Goal: Task Accomplishment & Management: Complete application form

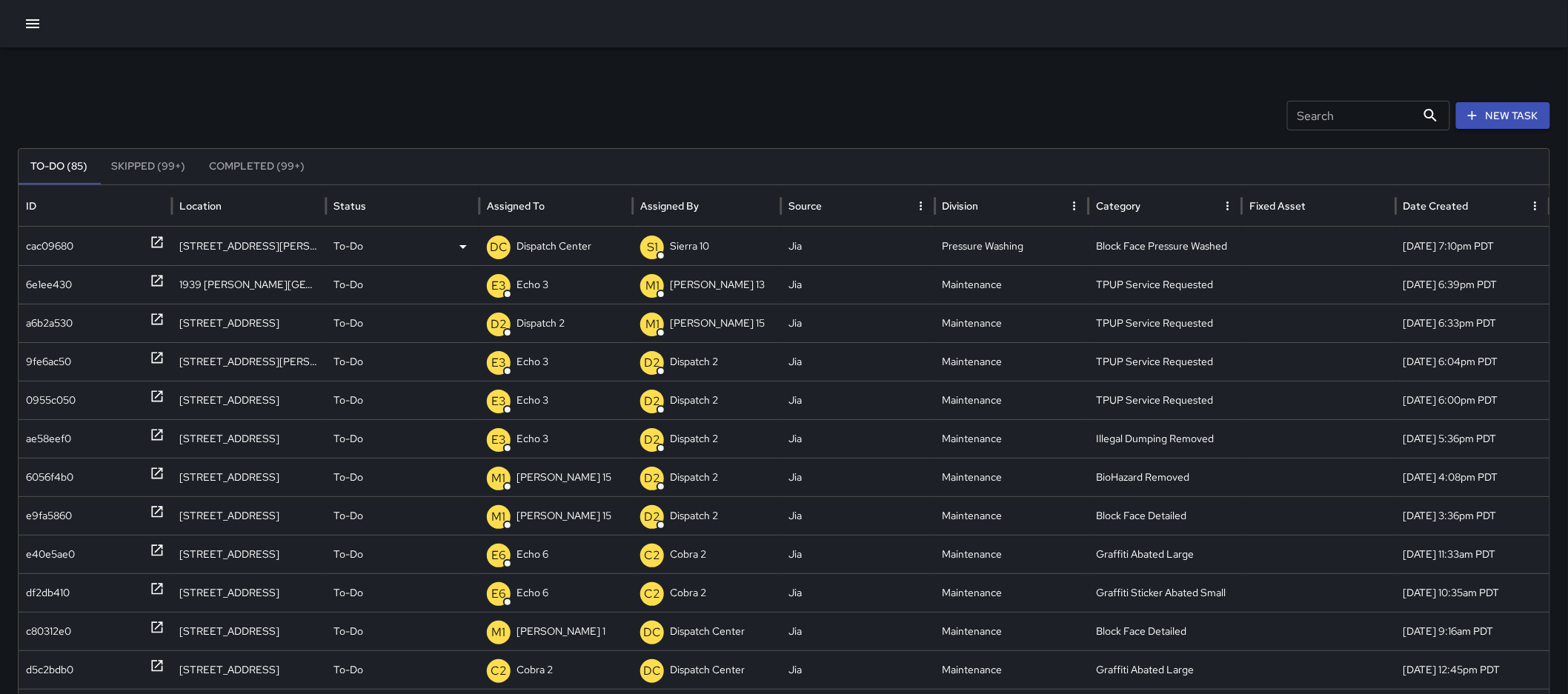
click at [585, 248] on p "Dispatch Center" at bounding box center [554, 247] width 75 height 38
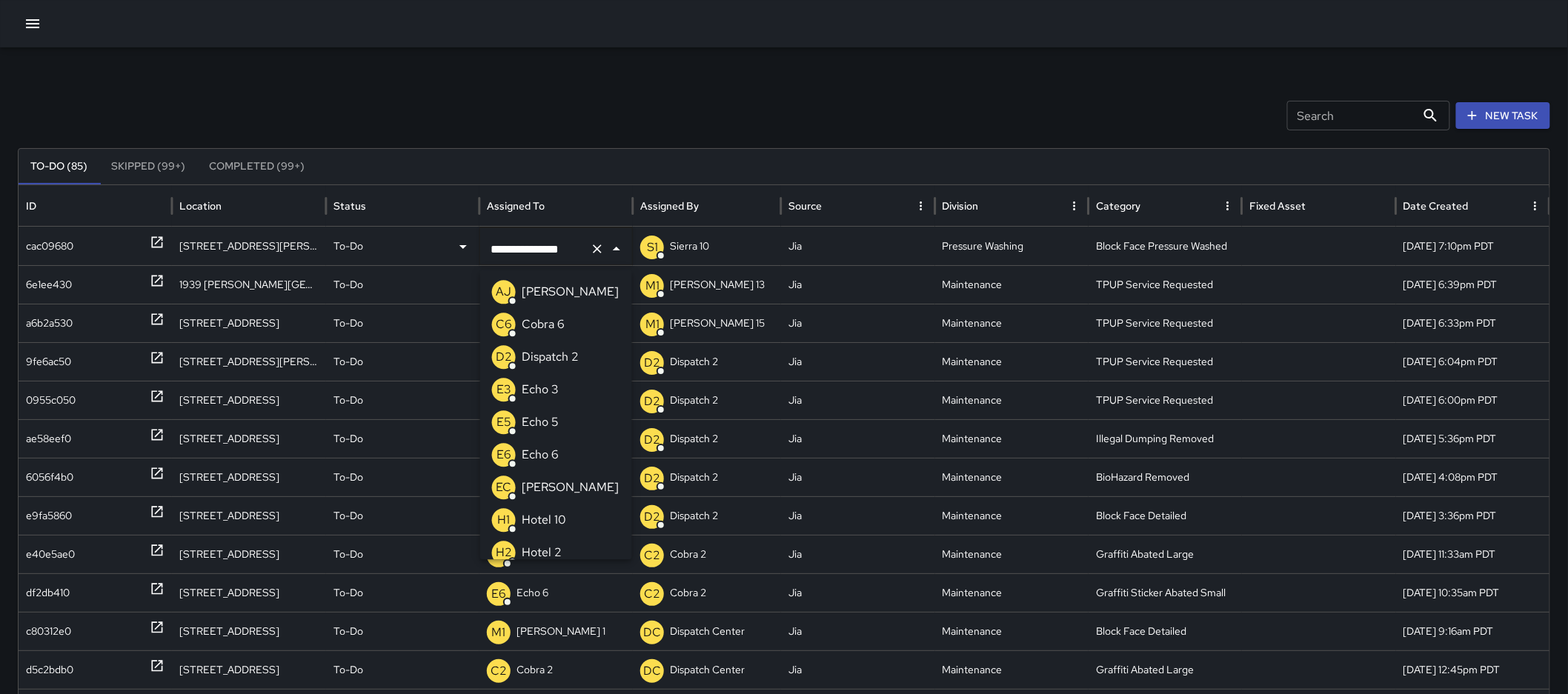
scroll to position [851, 0]
click at [596, 249] on icon "Clear" at bounding box center [597, 249] width 15 height 15
type input "***"
click at [530, 322] on p "Echo 5" at bounding box center [540, 325] width 37 height 18
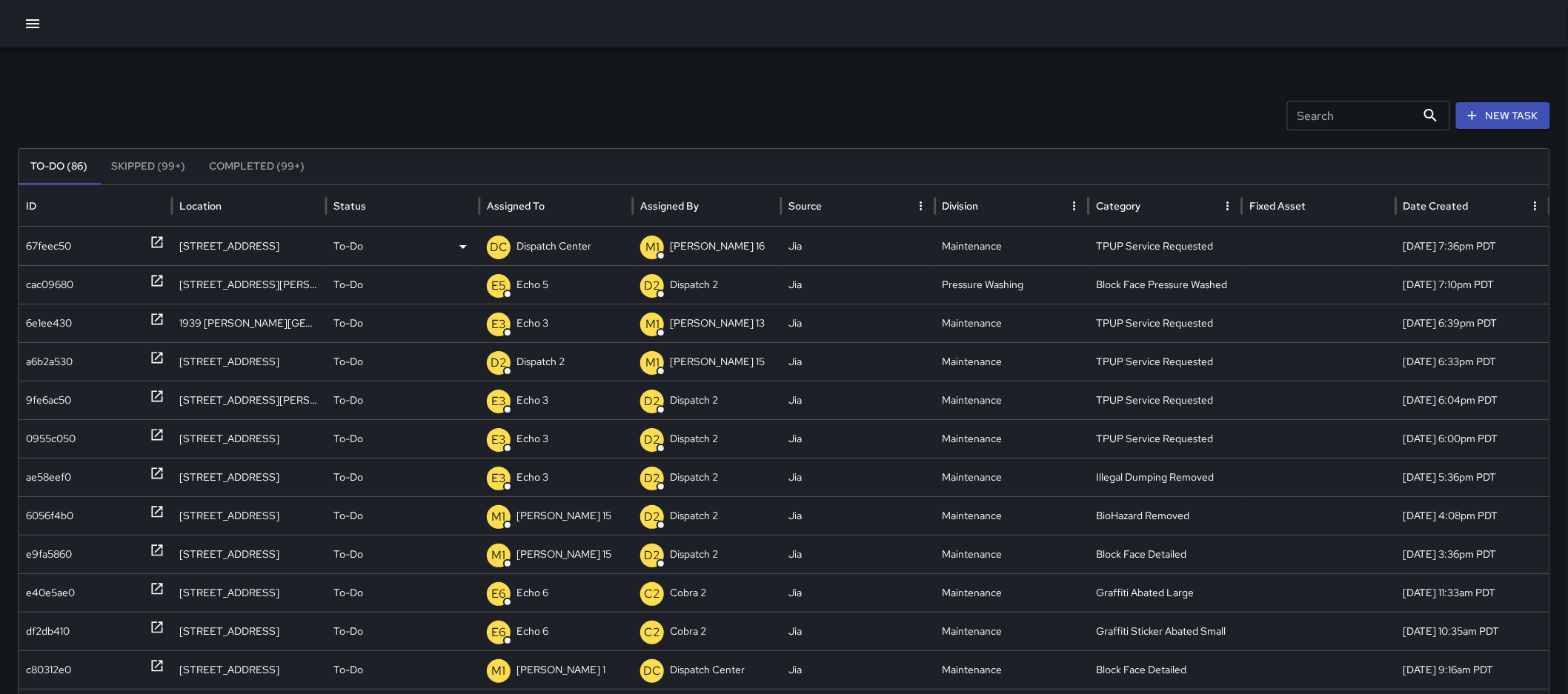
click at [556, 233] on p "Dispatch Center" at bounding box center [554, 247] width 75 height 38
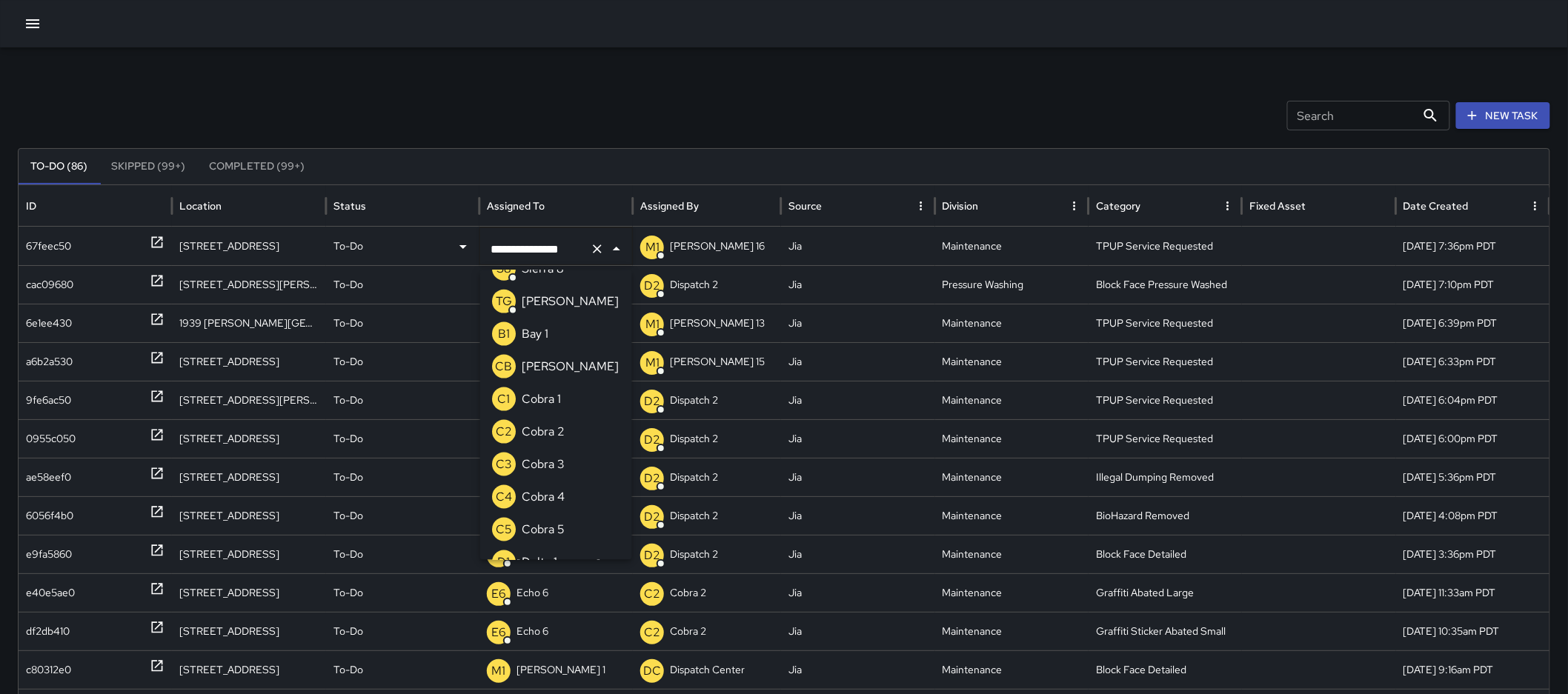
click at [595, 250] on icon "Clear" at bounding box center [597, 249] width 15 height 15
type input "***"
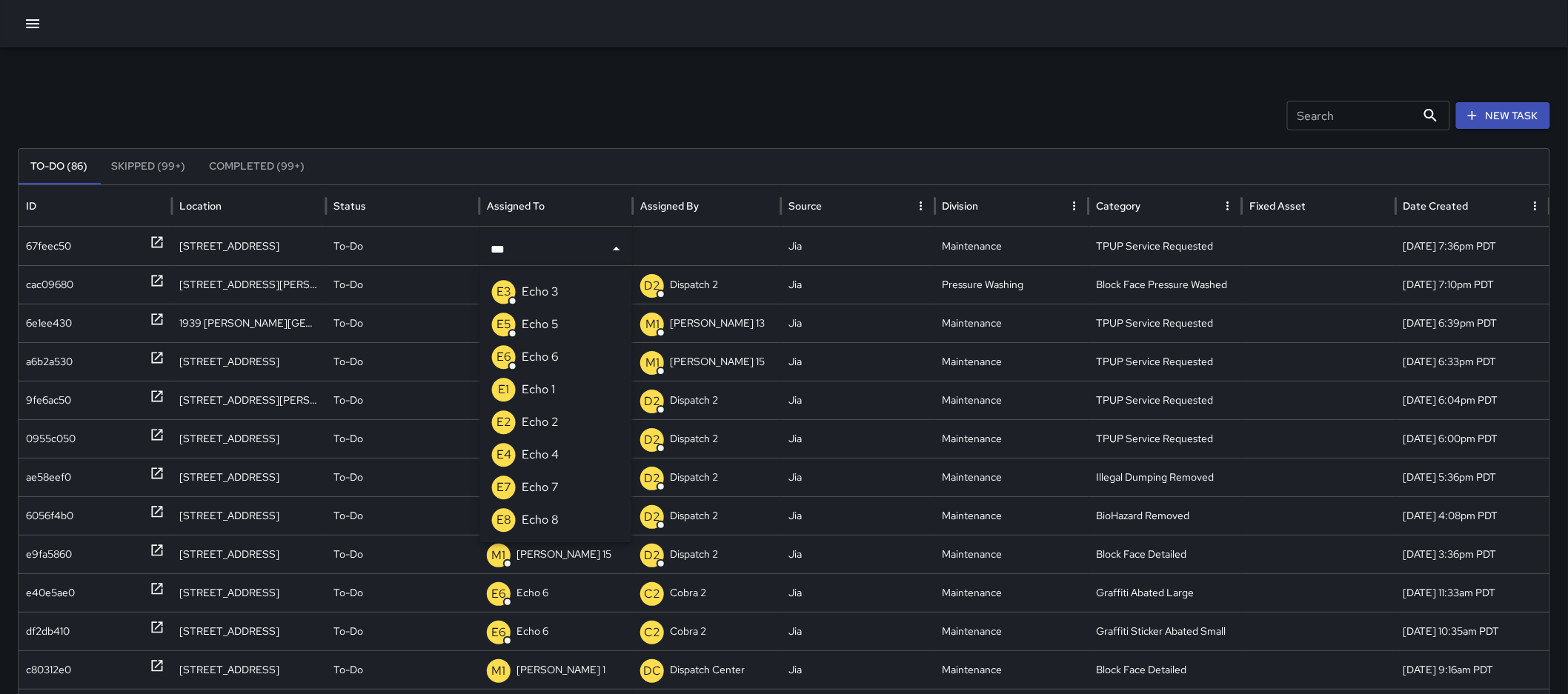
click at [561, 301] on li "E3 Echo 3" at bounding box center [555, 292] width 152 height 33
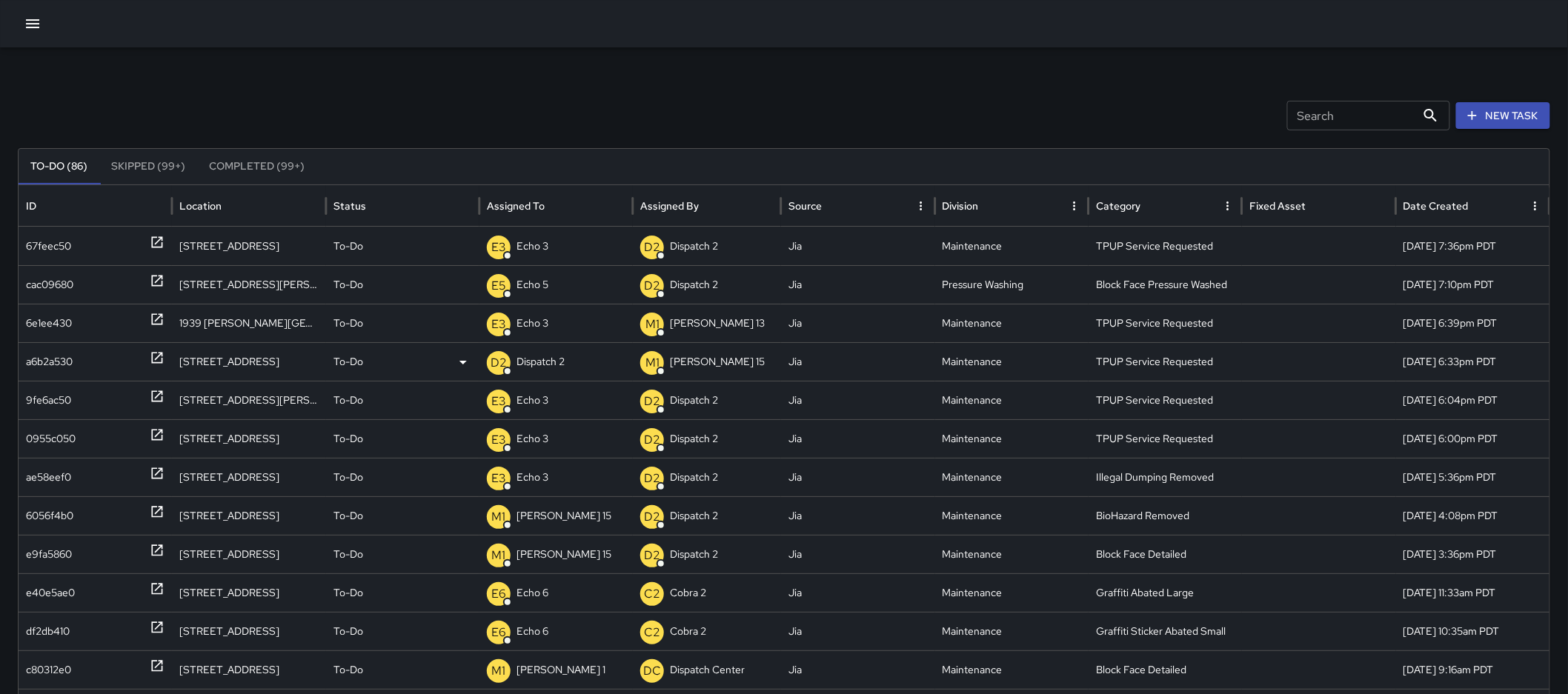
click at [569, 362] on div "D2 Dispatch 2" at bounding box center [556, 362] width 138 height 38
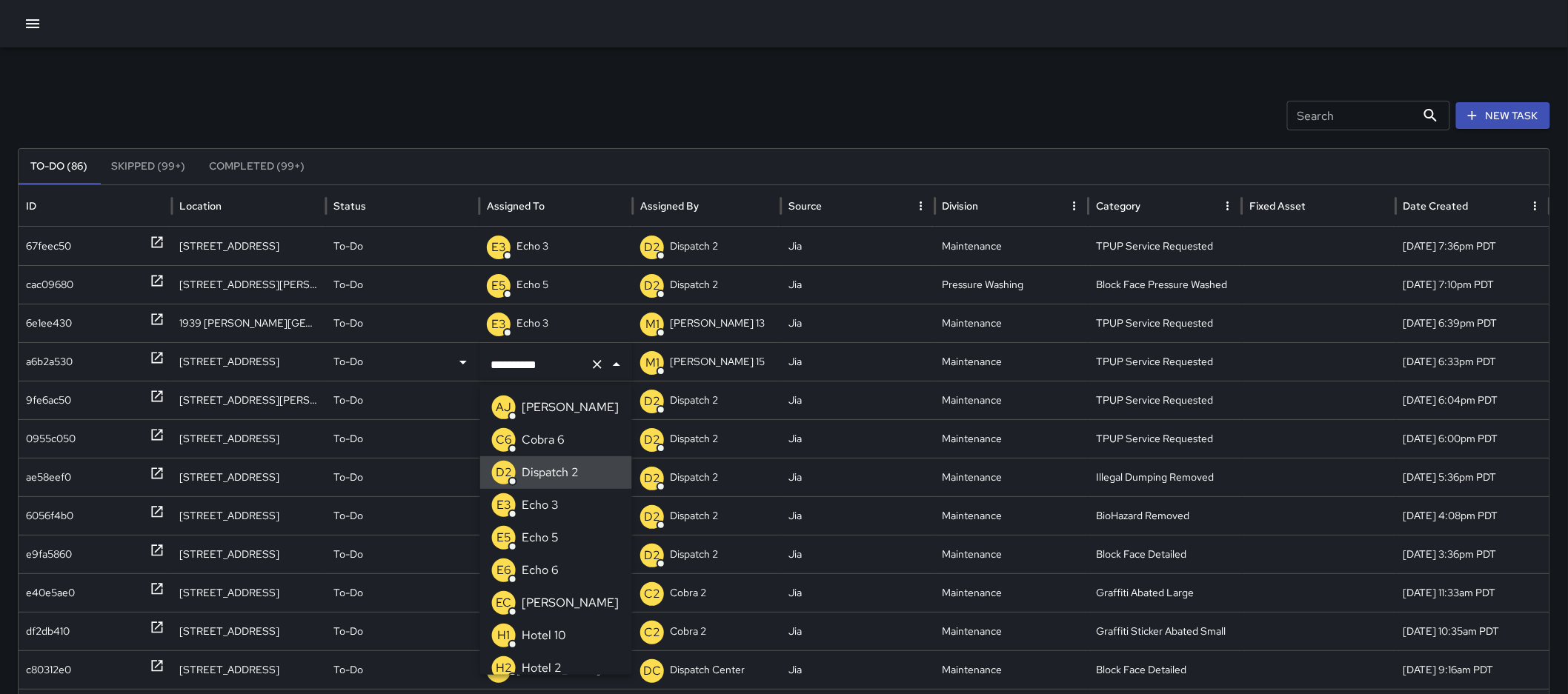
click at [595, 367] on icon "Clear" at bounding box center [598, 364] width 9 height 9
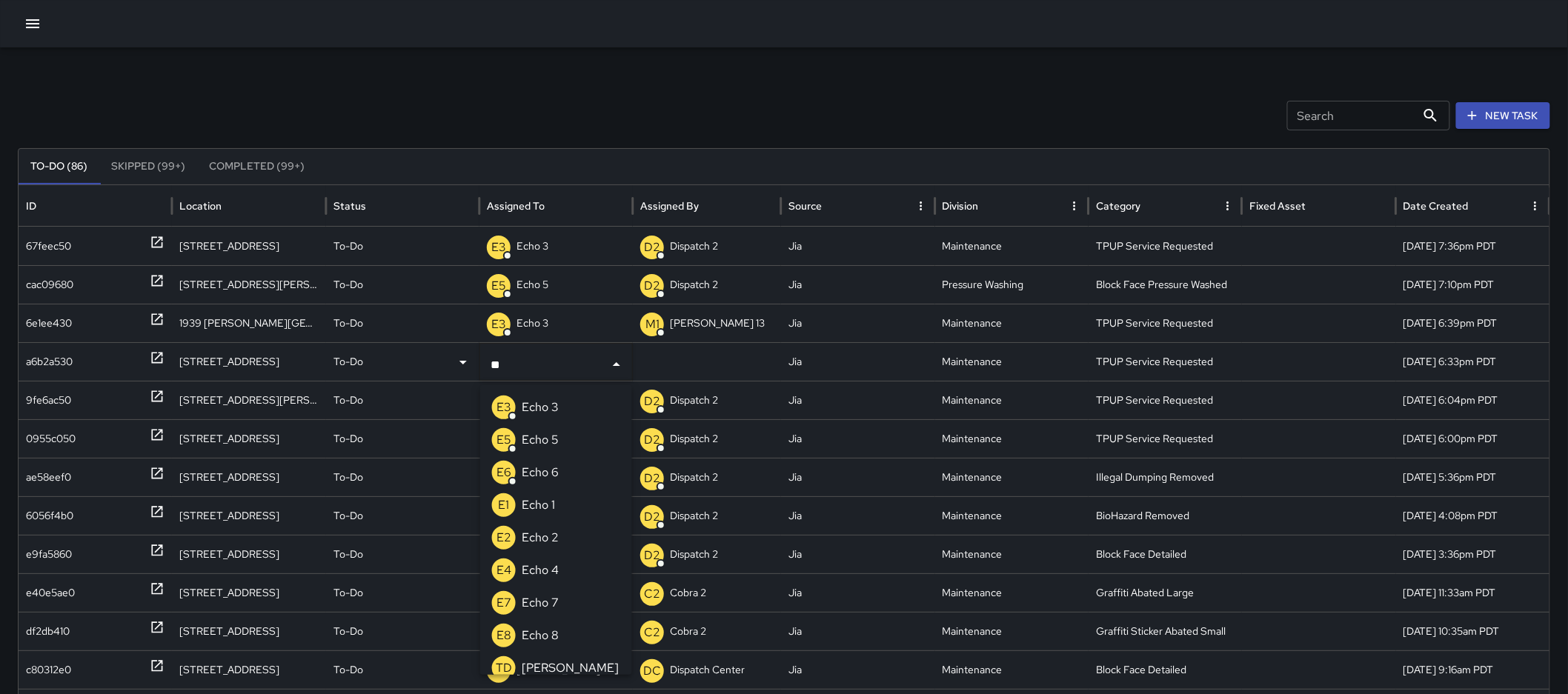
type input "***"
click at [575, 398] on li "E3 Echo 3" at bounding box center [555, 408] width 152 height 33
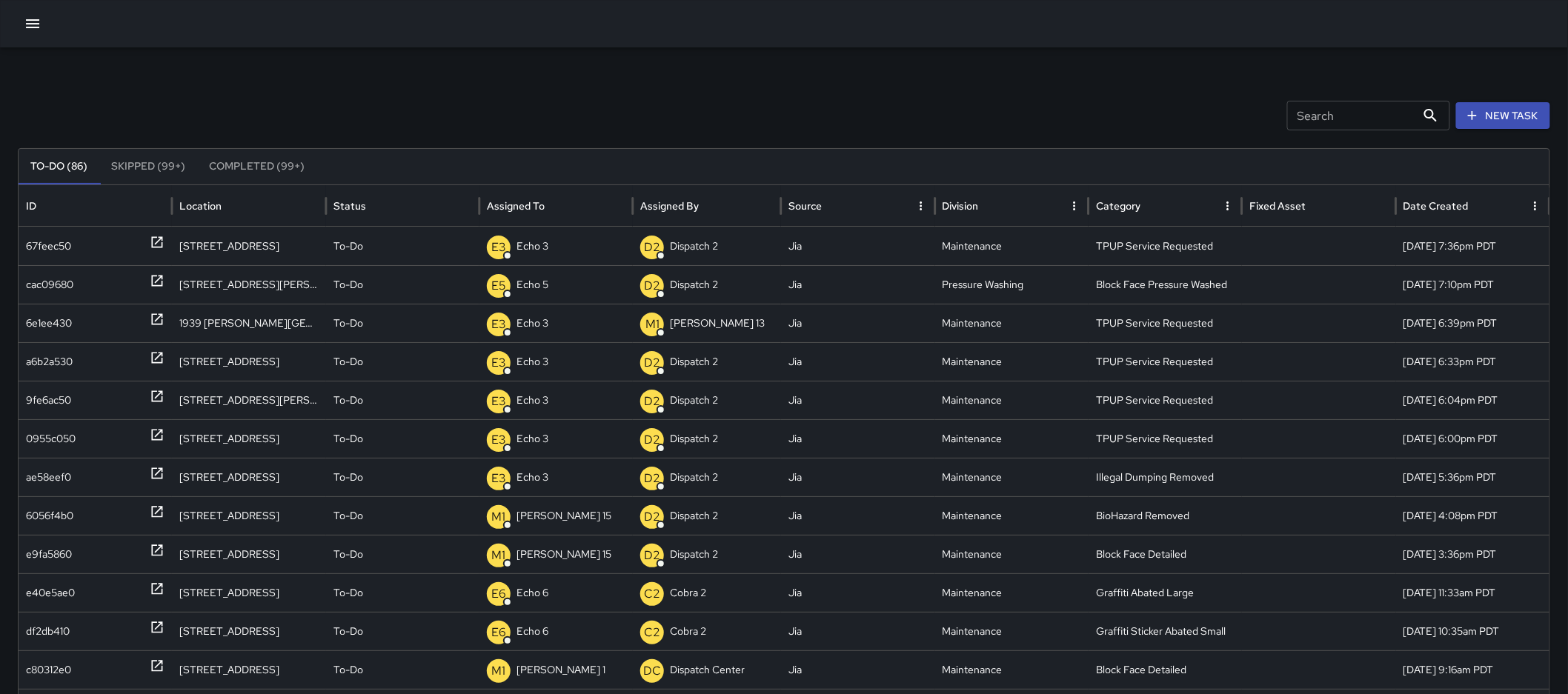
click at [1488, 106] on button "New Task" at bounding box center [1502, 116] width 94 height 27
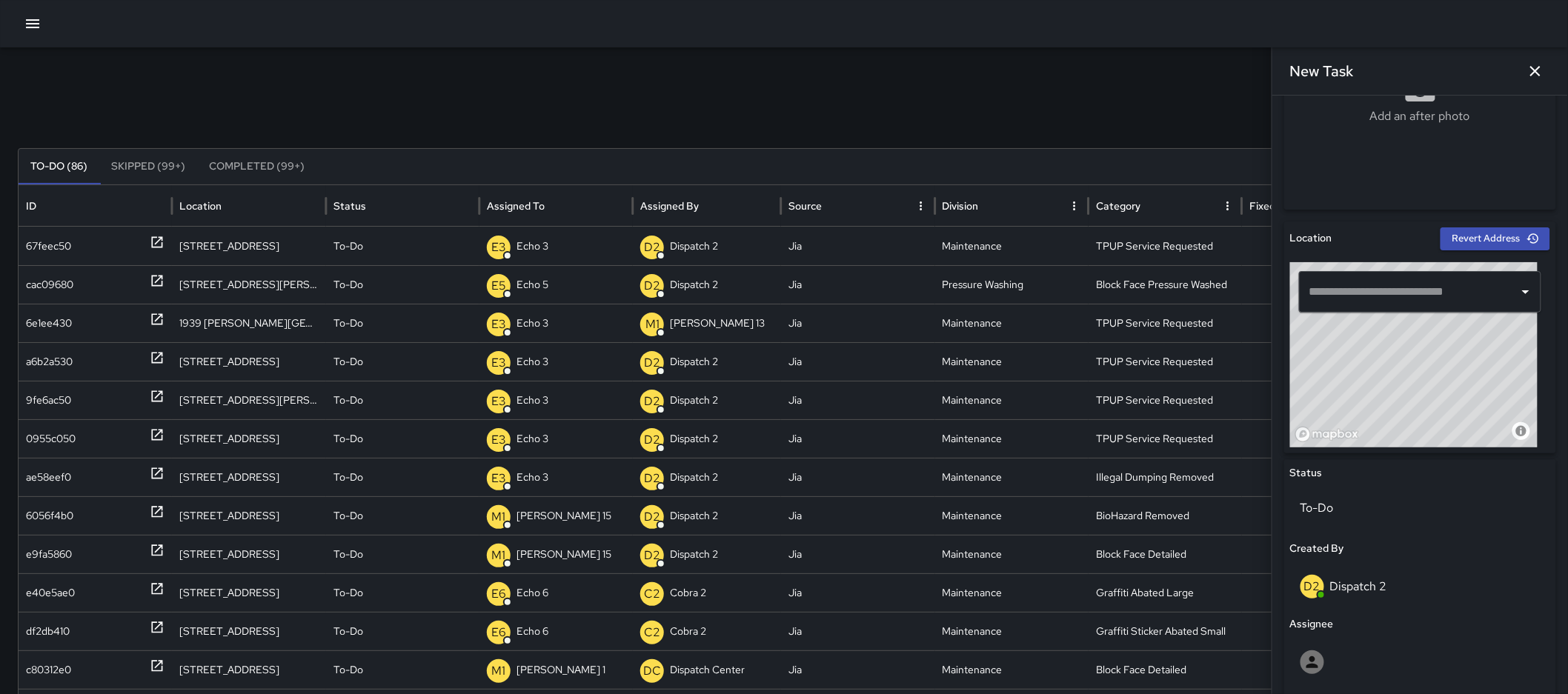
scroll to position [354, 0]
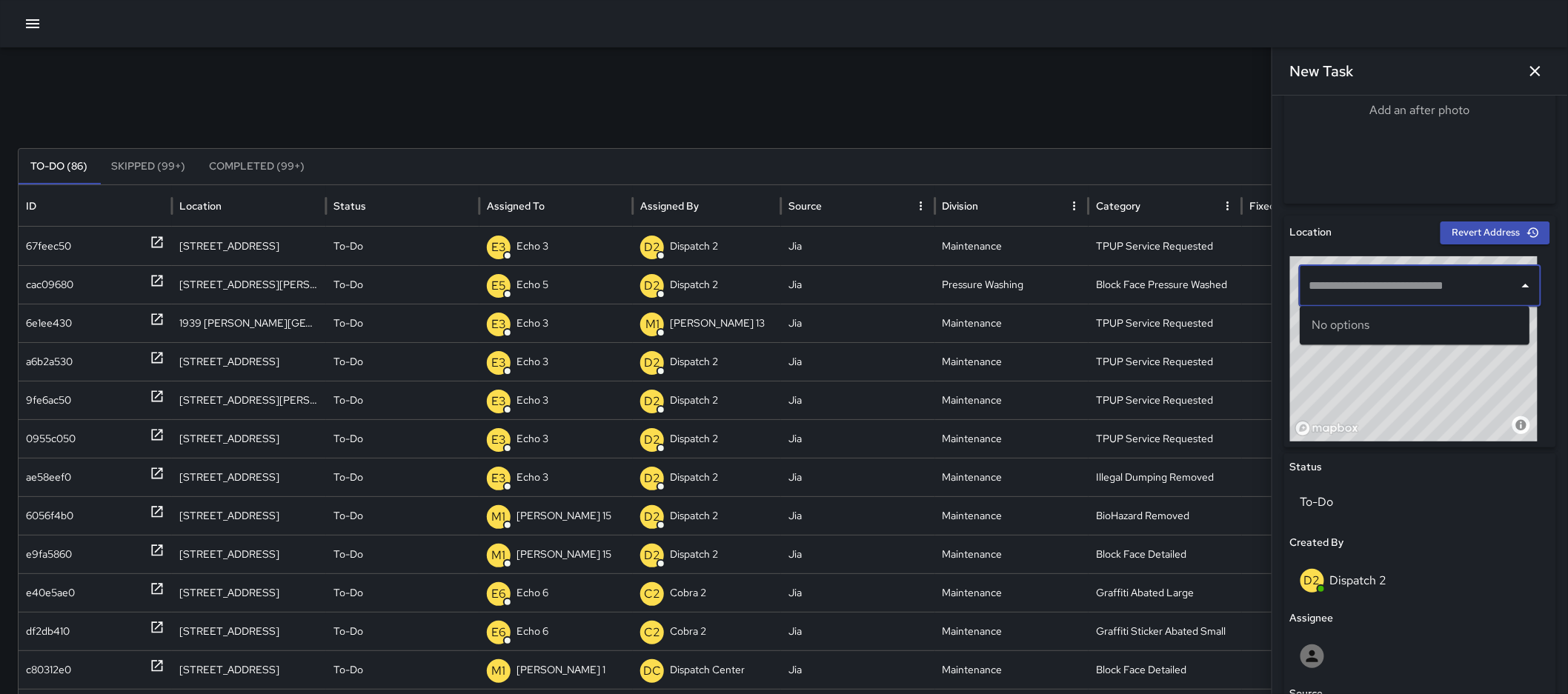
click at [1426, 281] on input "text" at bounding box center [1409, 286] width 207 height 28
click at [1390, 337] on p "Oakland, CA, USA" at bounding box center [1428, 342] width 179 height 15
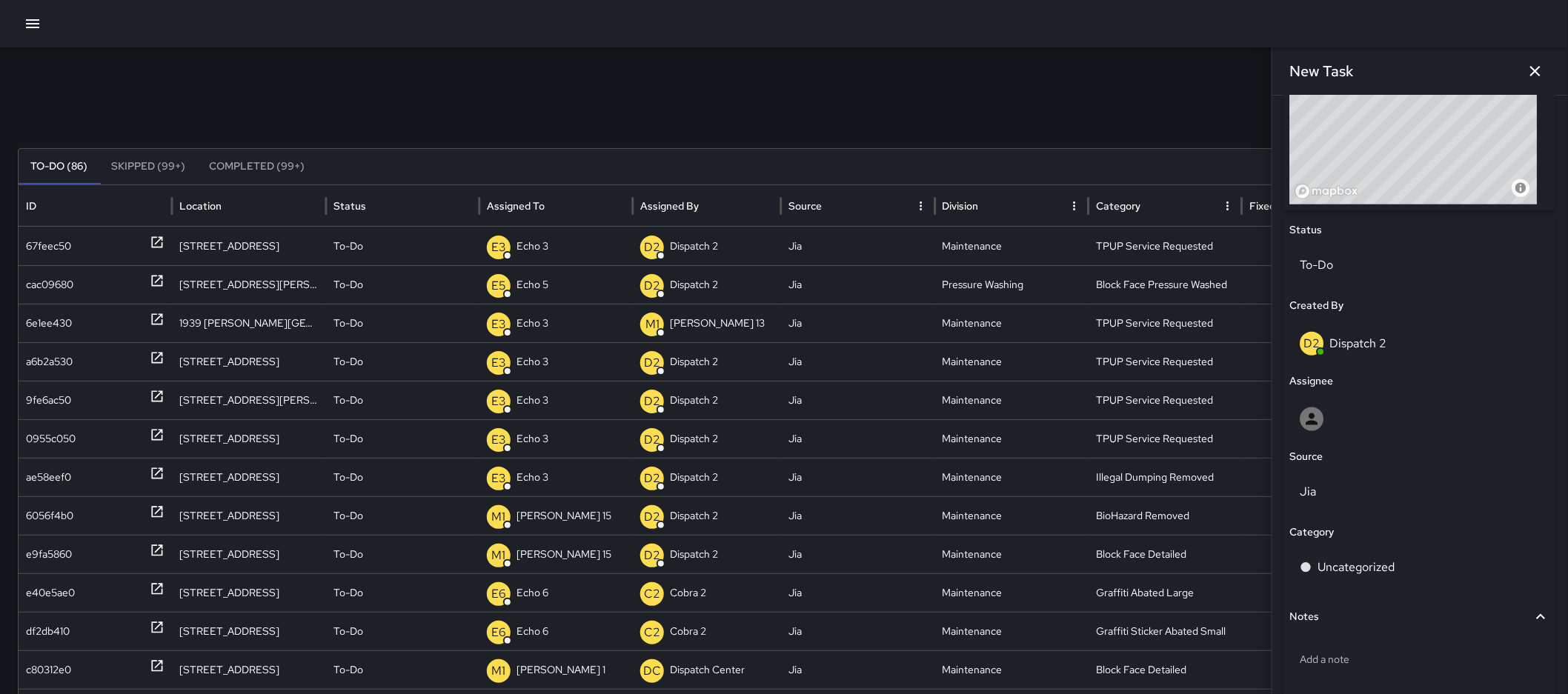
scroll to position [611, 0]
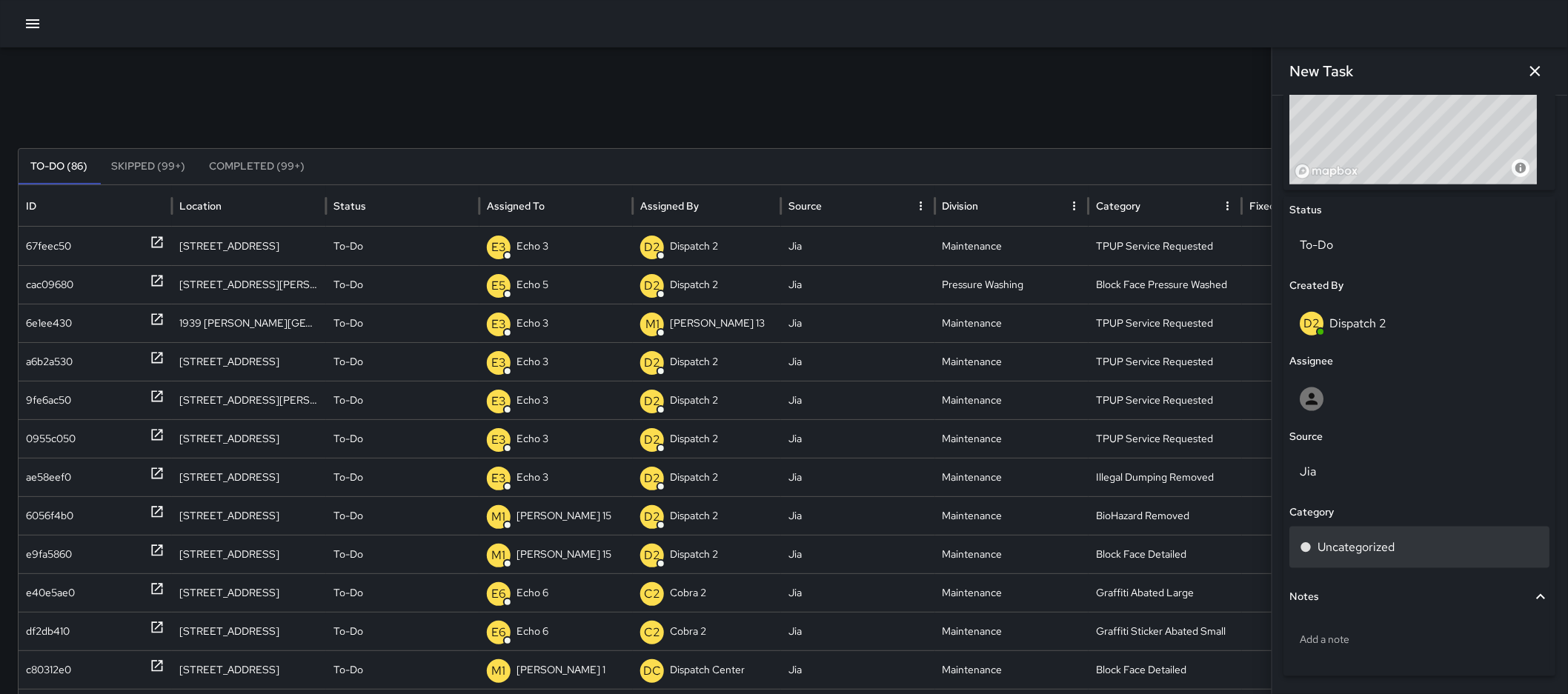
type input "**********"
click at [1344, 536] on div "Uncategorized" at bounding box center [1420, 548] width 260 height 42
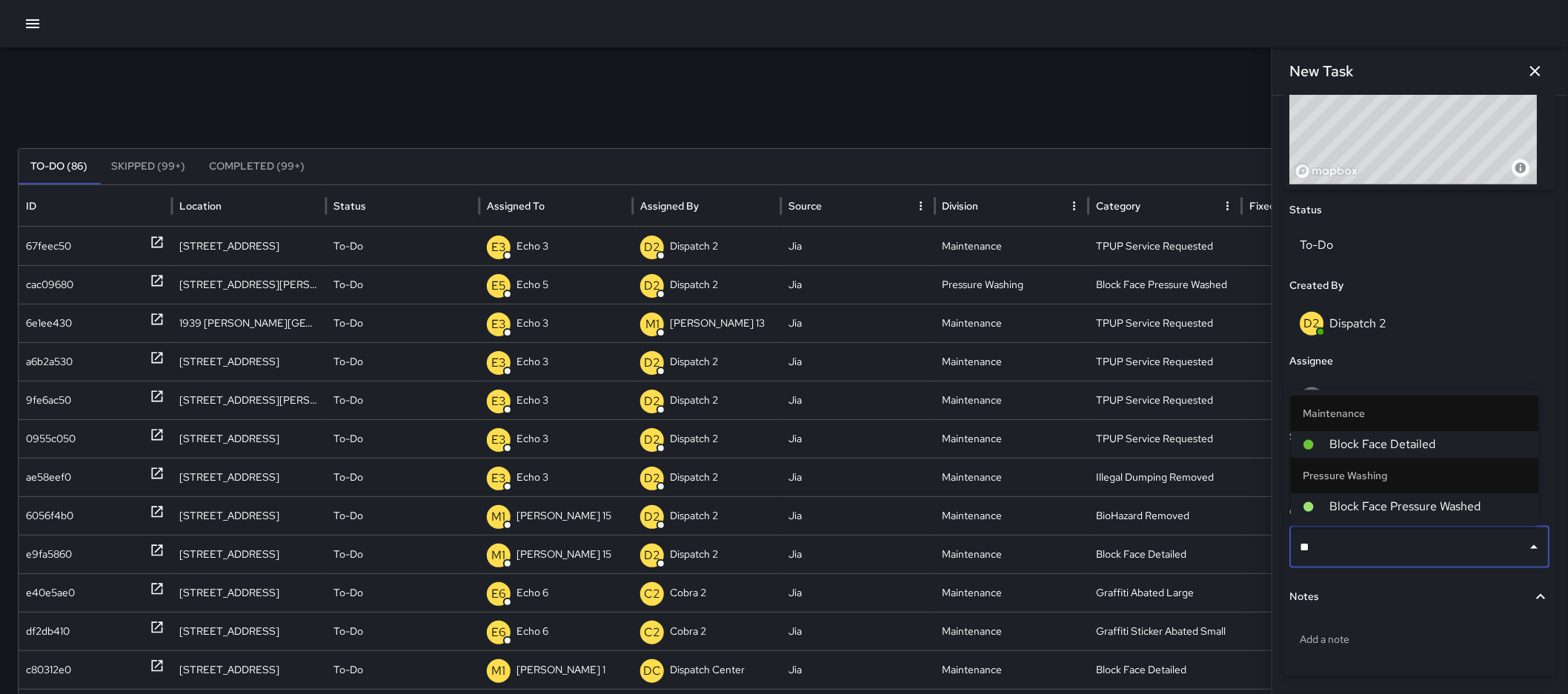
type input "***"
click at [1346, 508] on span "Block Face Pressure Washed" at bounding box center [1428, 507] width 197 height 18
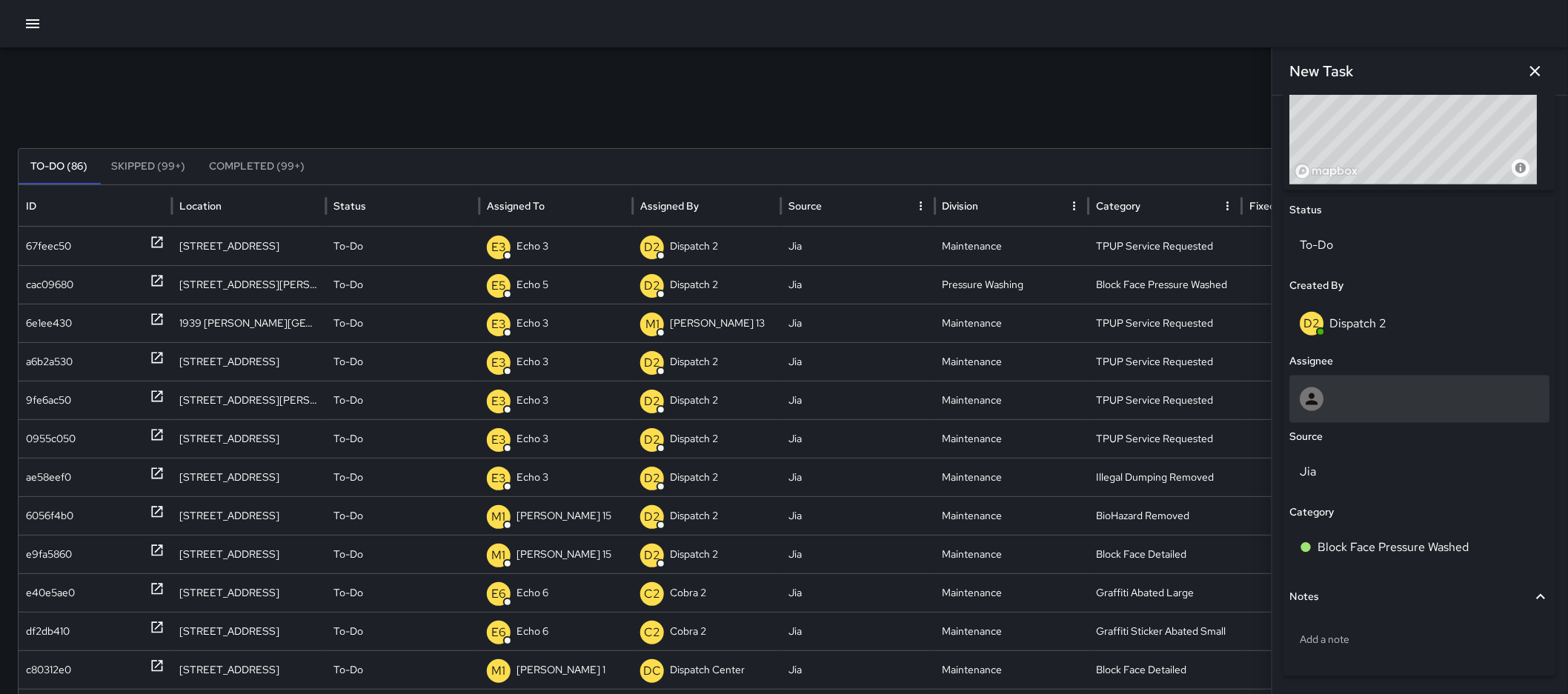
click at [1396, 412] on div at bounding box center [1420, 400] width 260 height 47
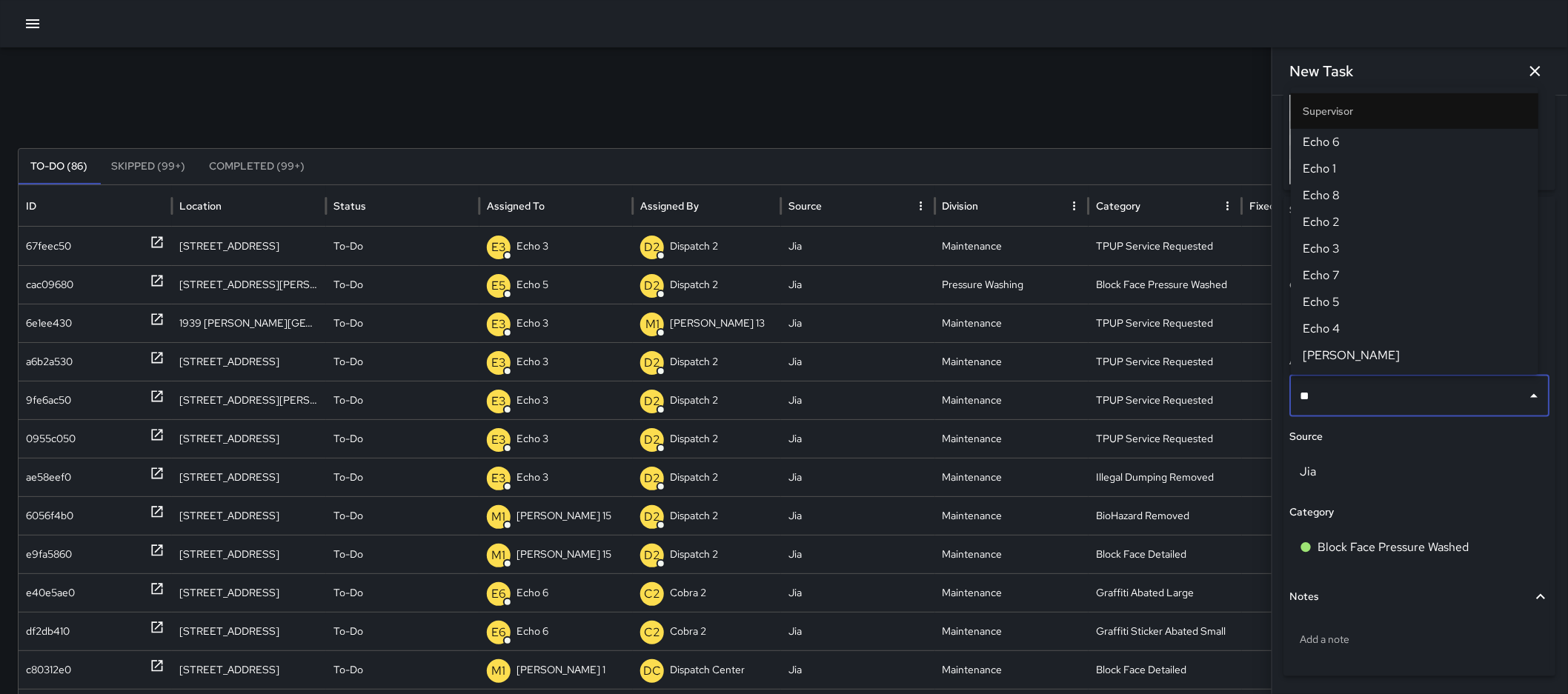
type input "***"
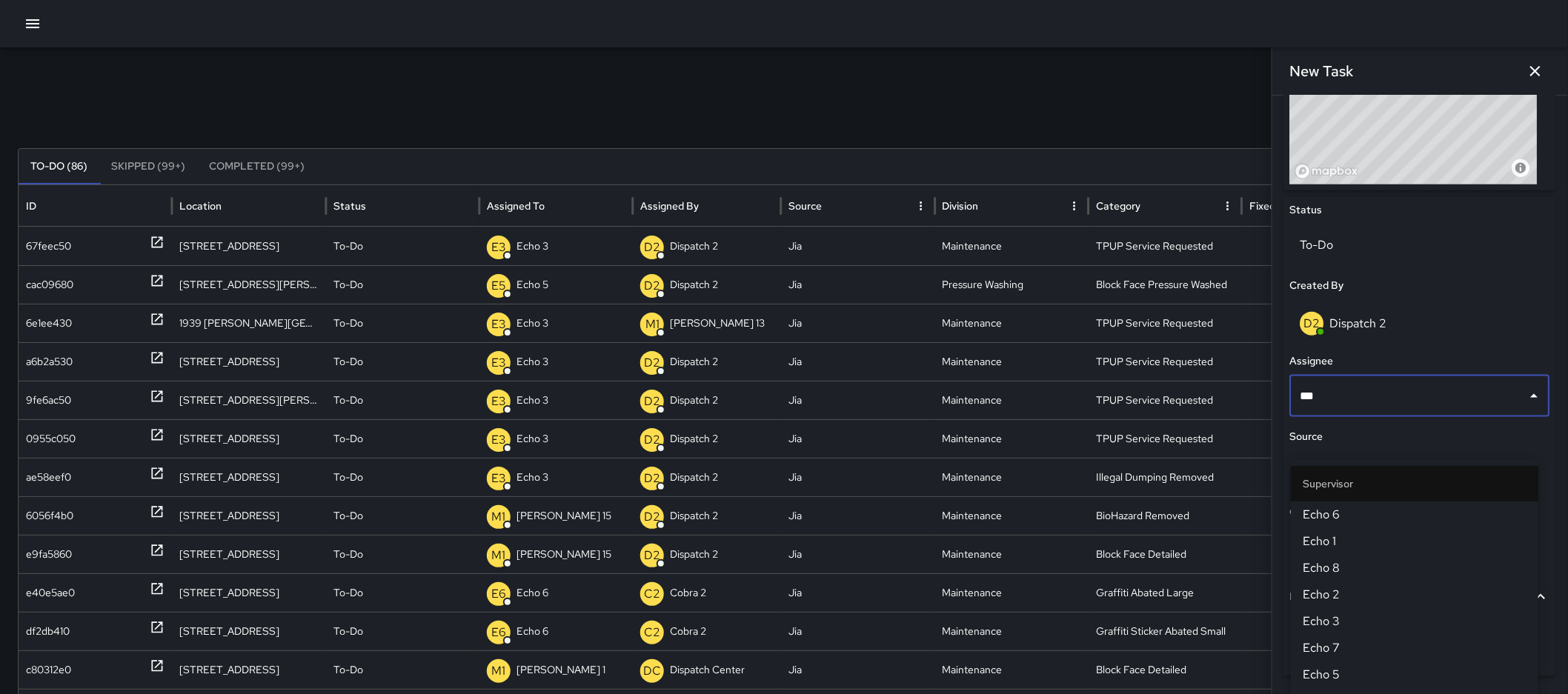
scroll to position [82, 0]
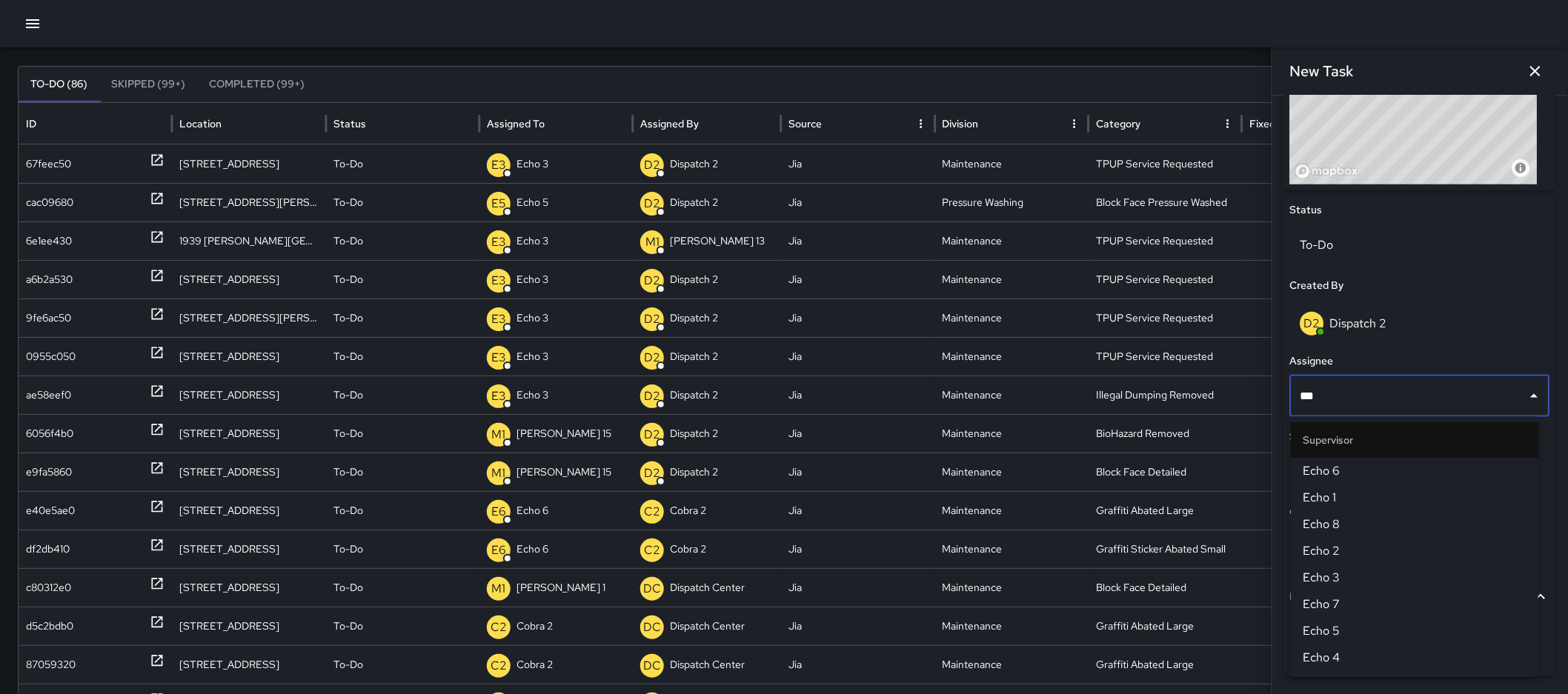
click at [1336, 623] on span "Echo 5" at bounding box center [1415, 632] width 224 height 18
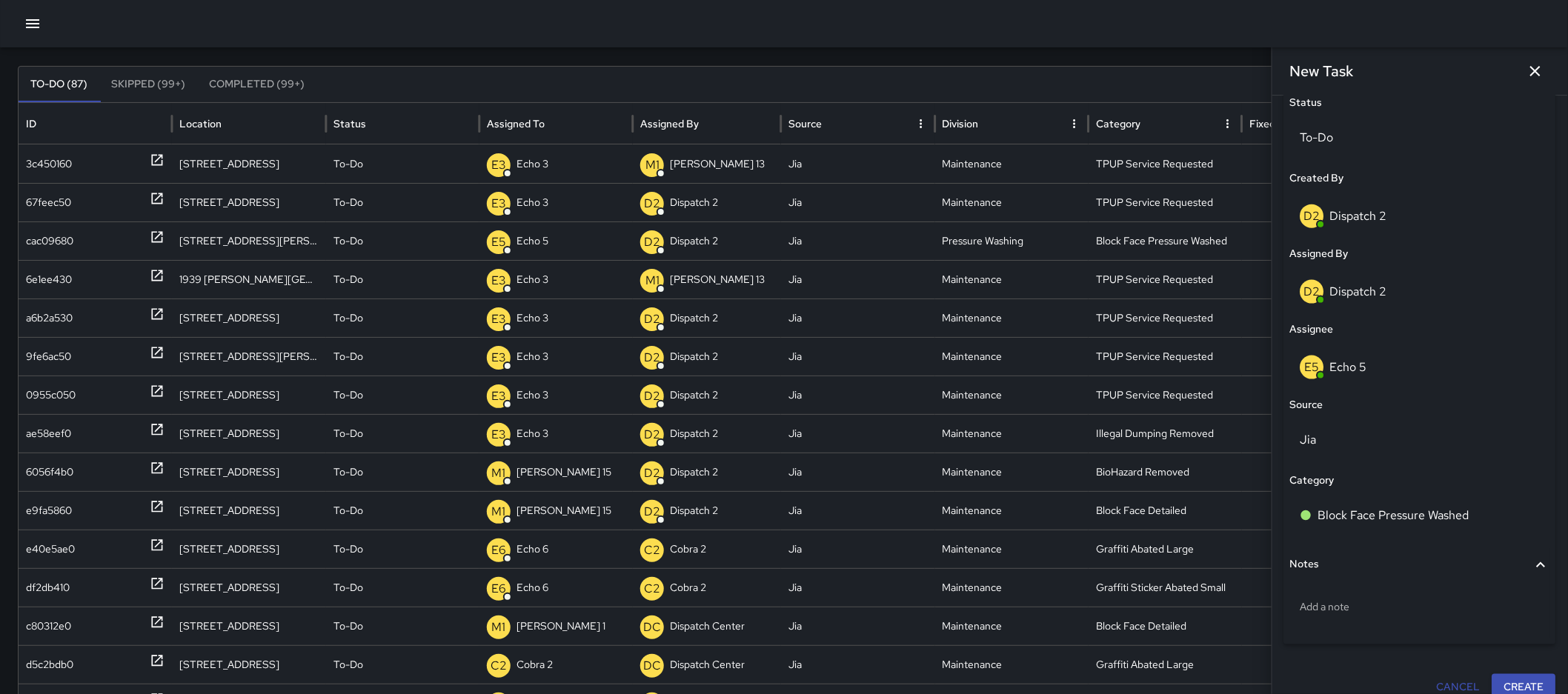
scroll to position [736, 0]
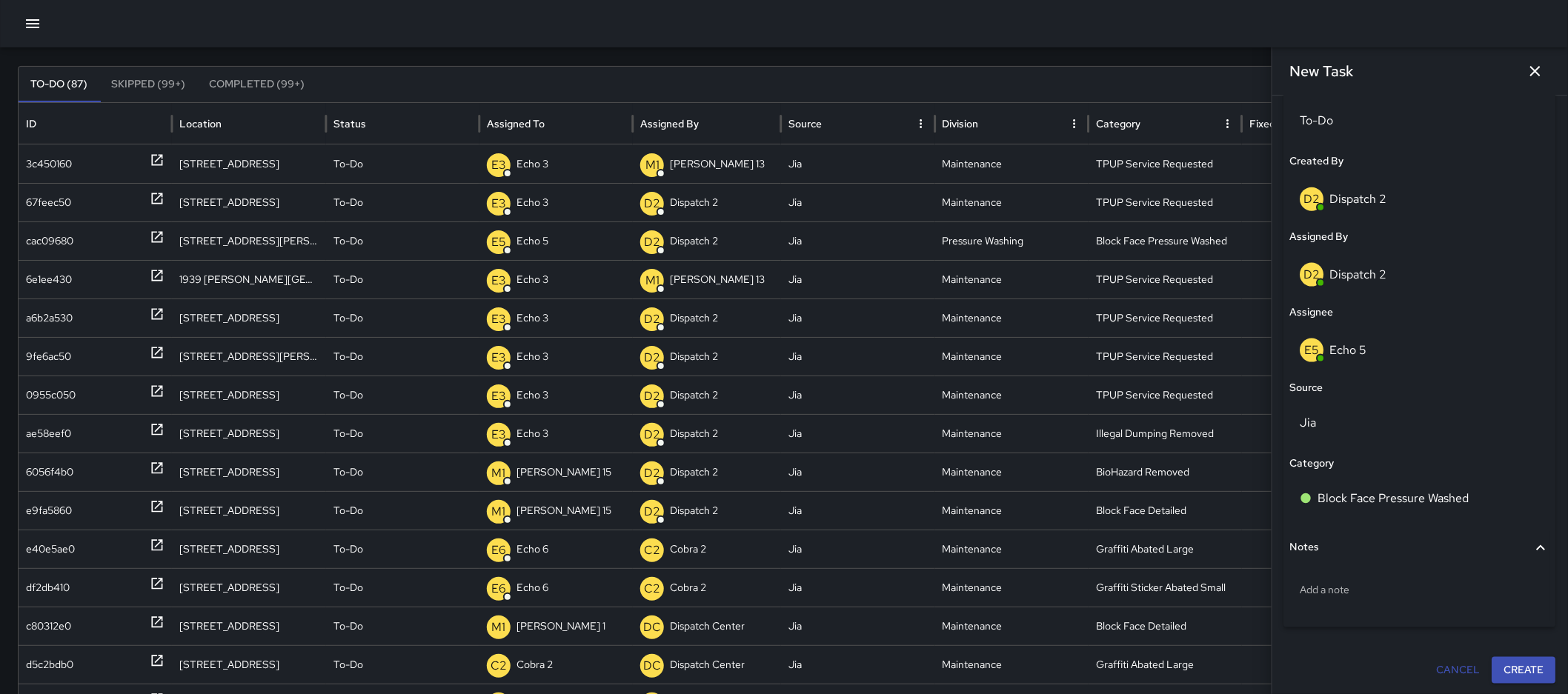
click at [1534, 668] on button "Create" at bounding box center [1524, 671] width 64 height 27
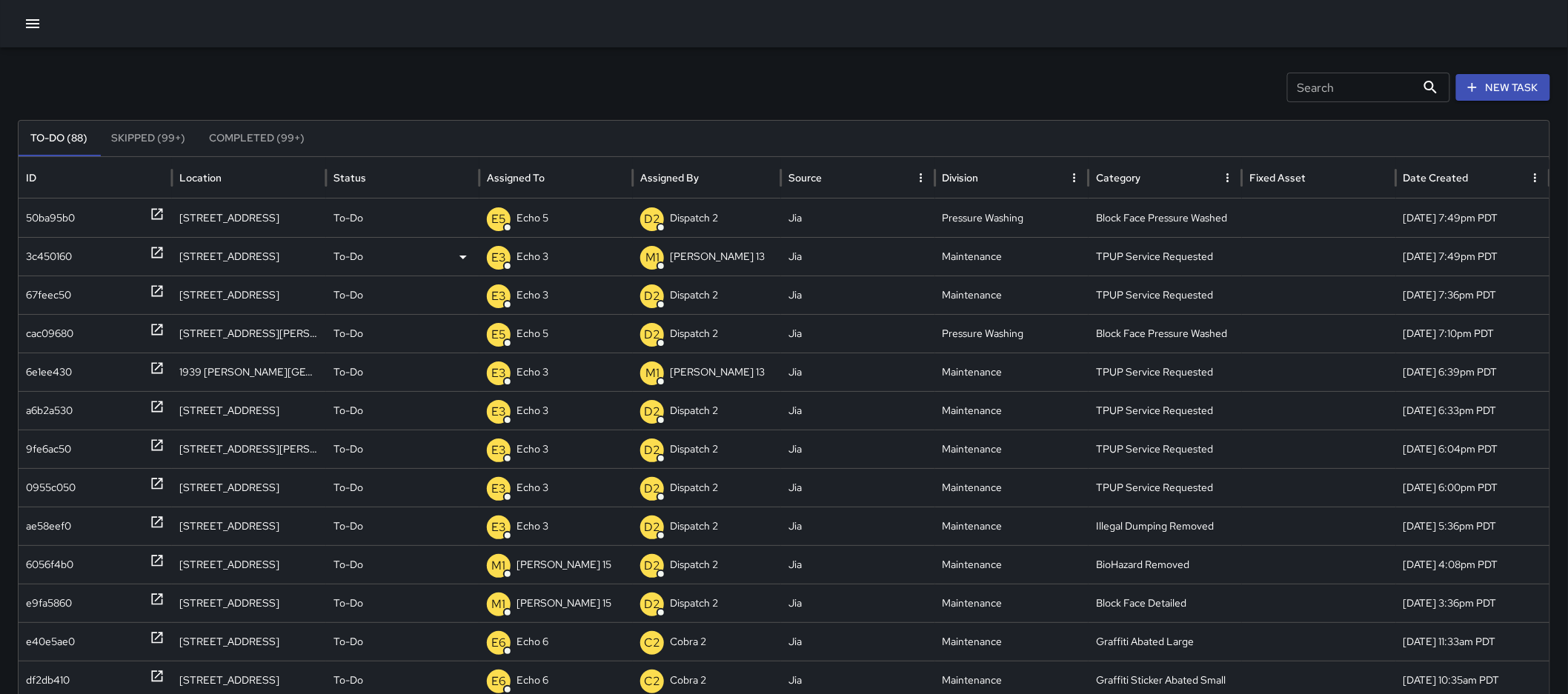
scroll to position [0, 0]
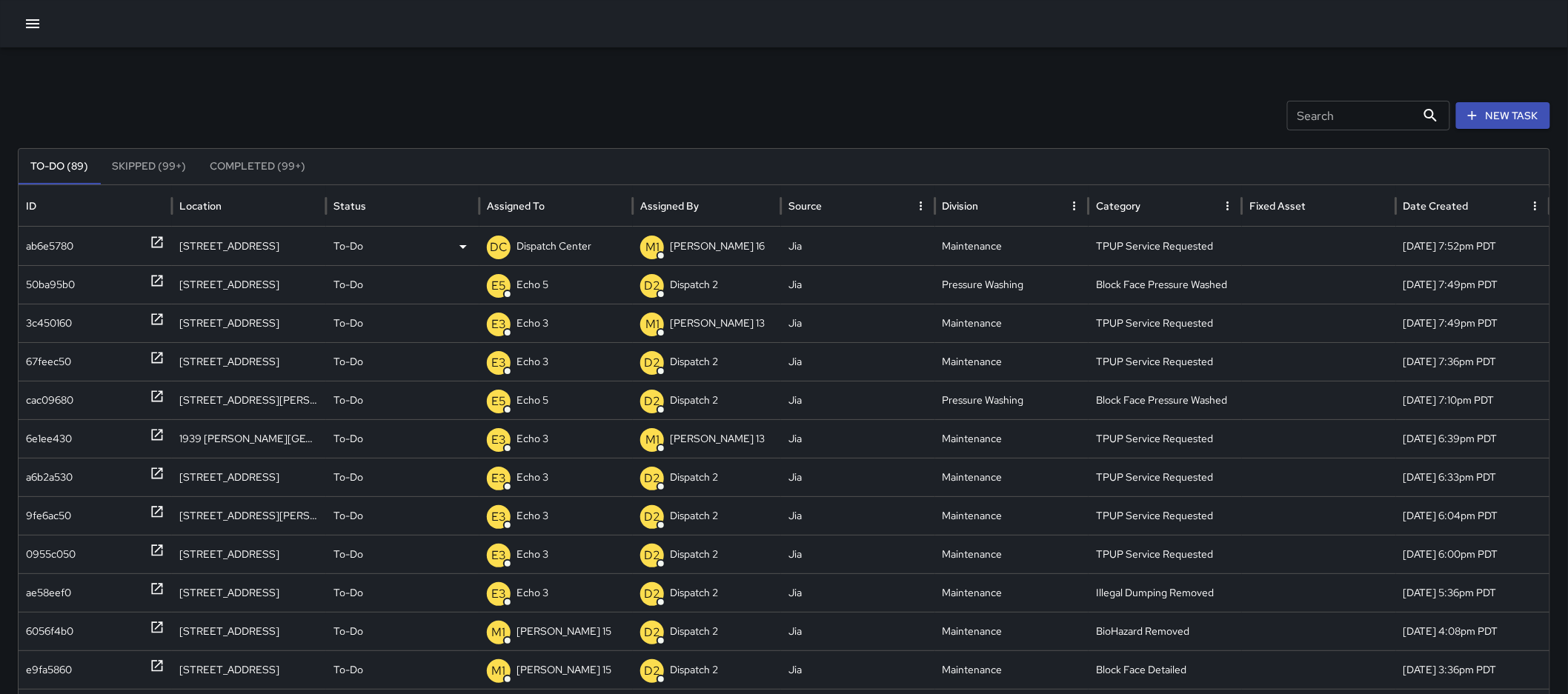
click at [559, 245] on p "Dispatch Center" at bounding box center [554, 247] width 75 height 38
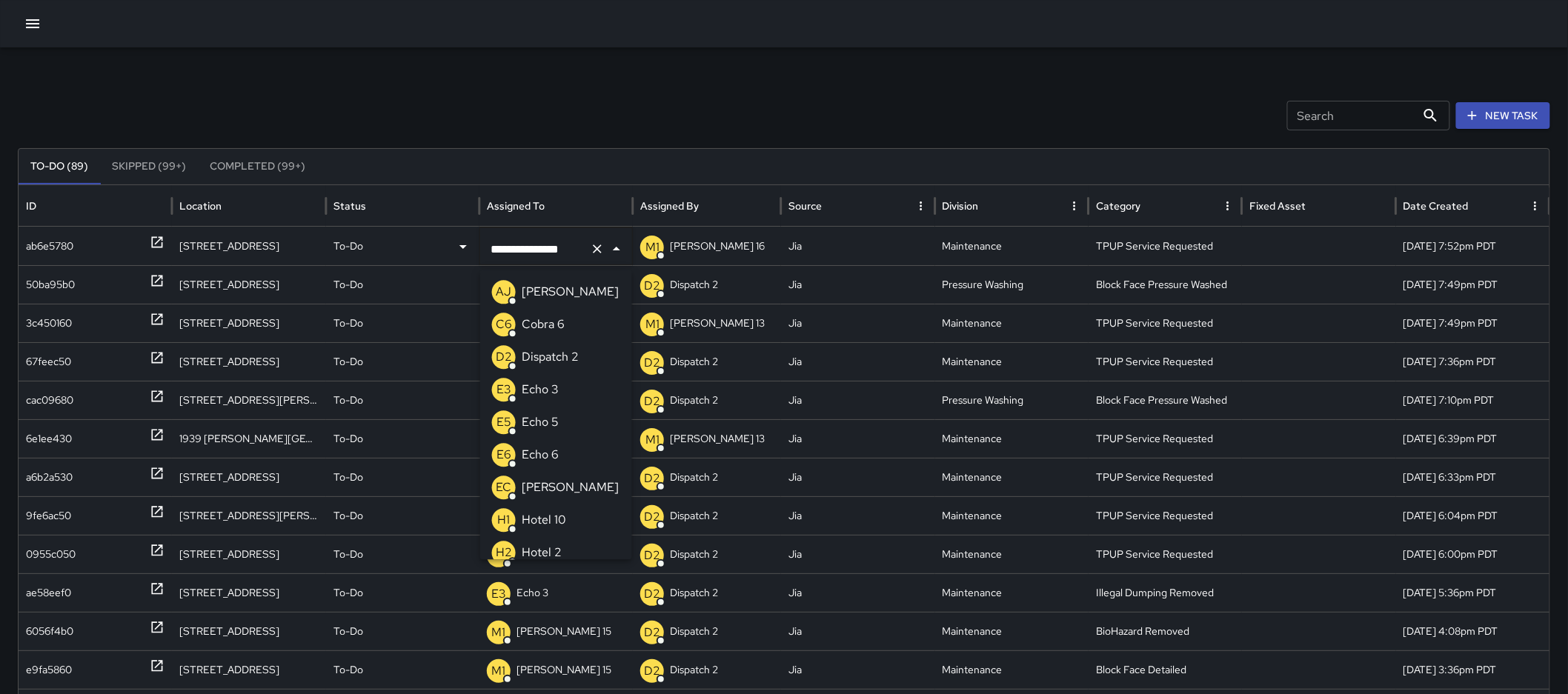
scroll to position [851, 0]
click at [604, 252] on icon "Clear" at bounding box center [597, 249] width 15 height 15
type input "***"
click at [534, 288] on p "Echo 3" at bounding box center [540, 292] width 37 height 18
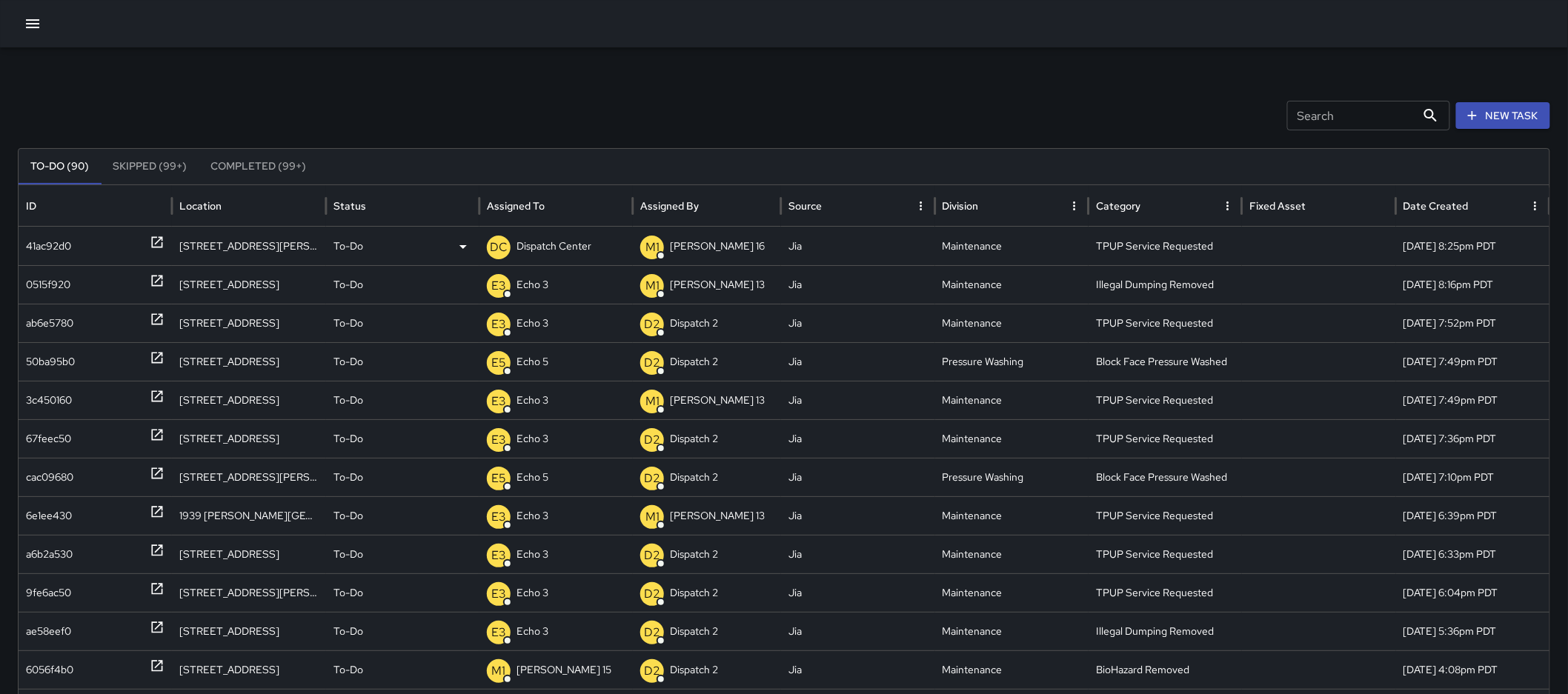
click at [519, 250] on p "Dispatch Center" at bounding box center [554, 247] width 75 height 38
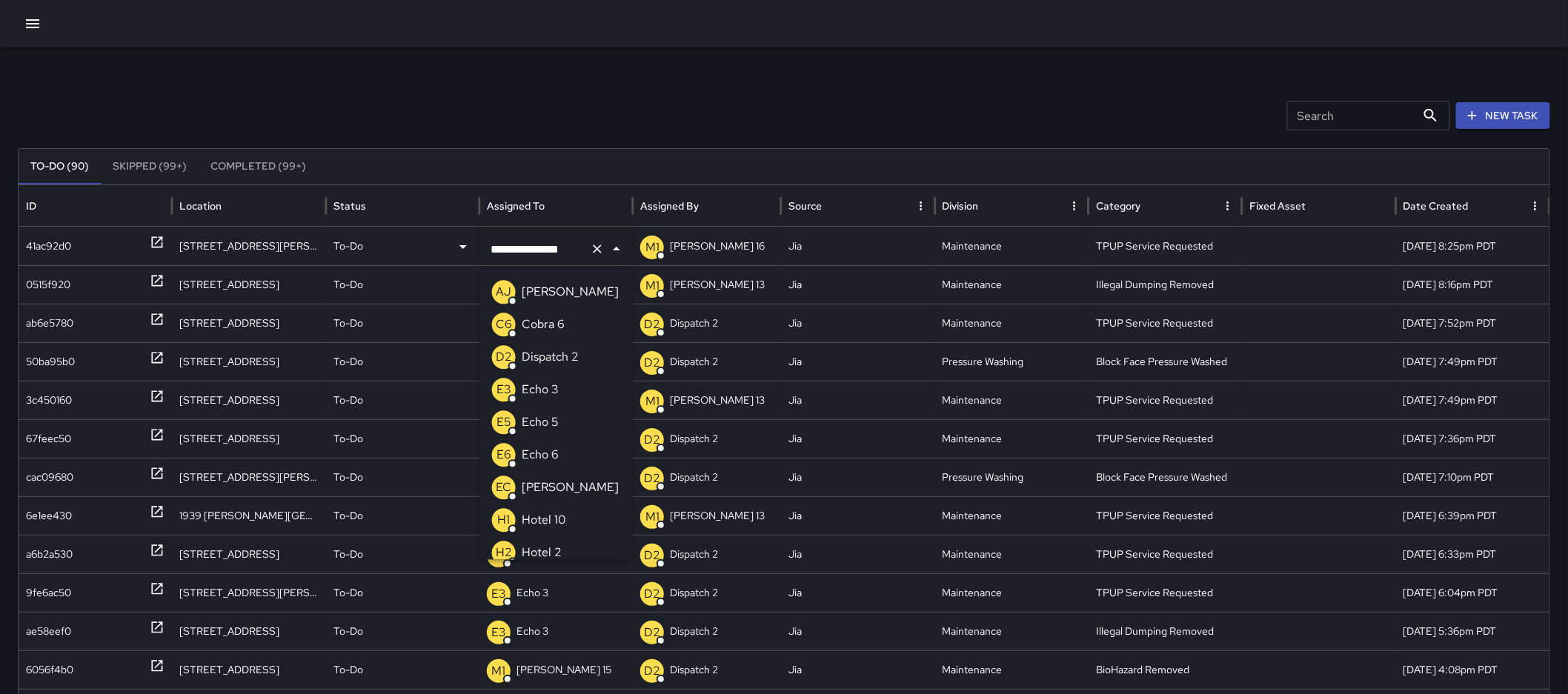
scroll to position [851, 0]
click at [605, 252] on button "Clear" at bounding box center [596, 249] width 21 height 21
type input "**"
click at [563, 281] on li "E3 Echo 3" at bounding box center [555, 292] width 152 height 33
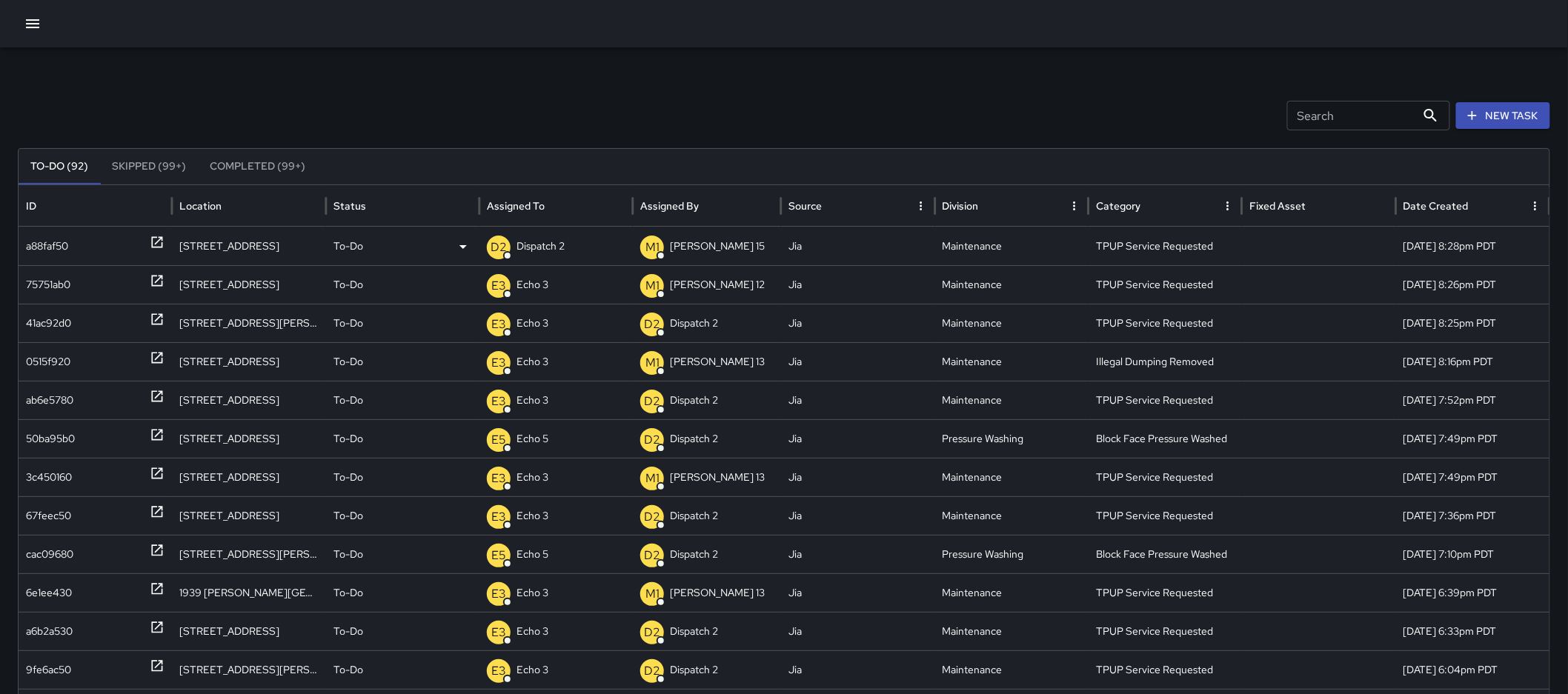
click at [584, 240] on div "D2 Dispatch 2" at bounding box center [556, 247] width 138 height 38
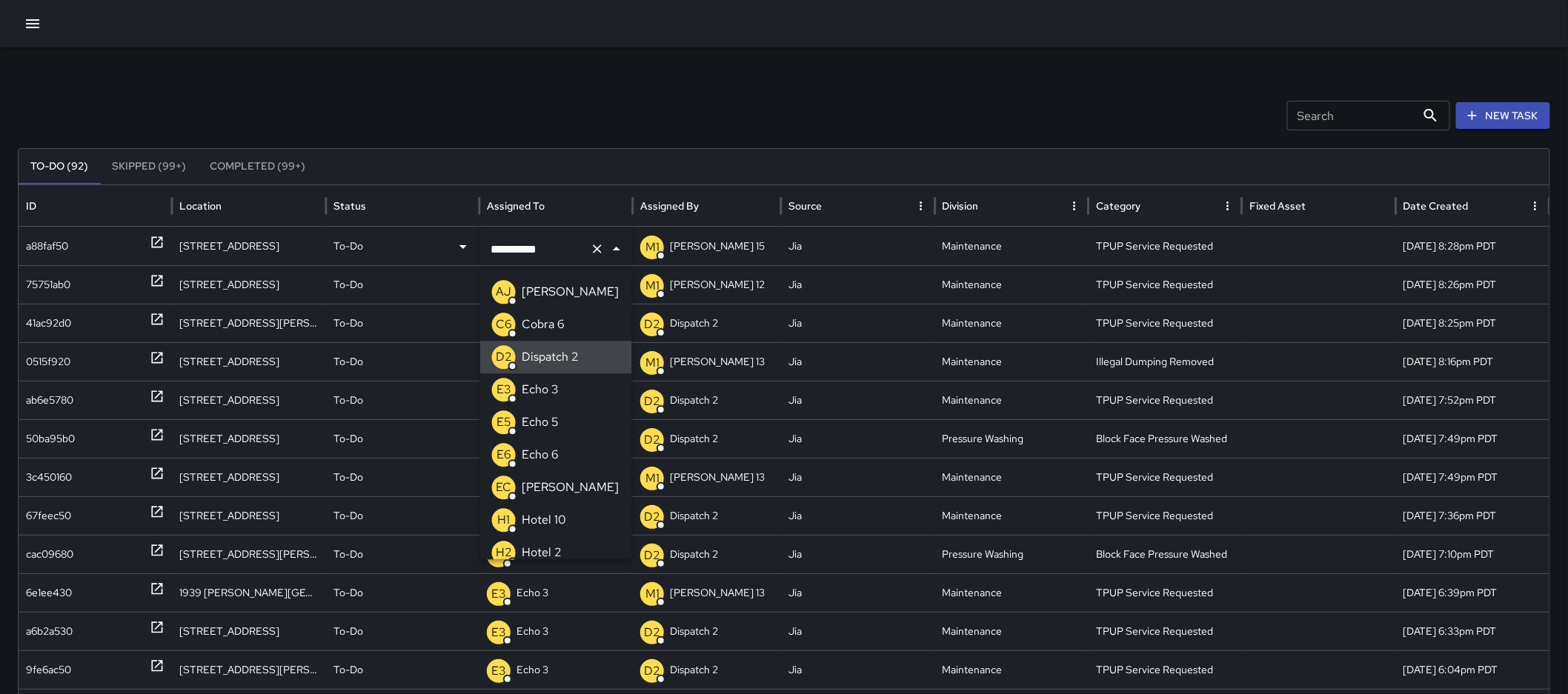
click at [601, 249] on icon "Clear" at bounding box center [597, 249] width 15 height 15
type input "**"
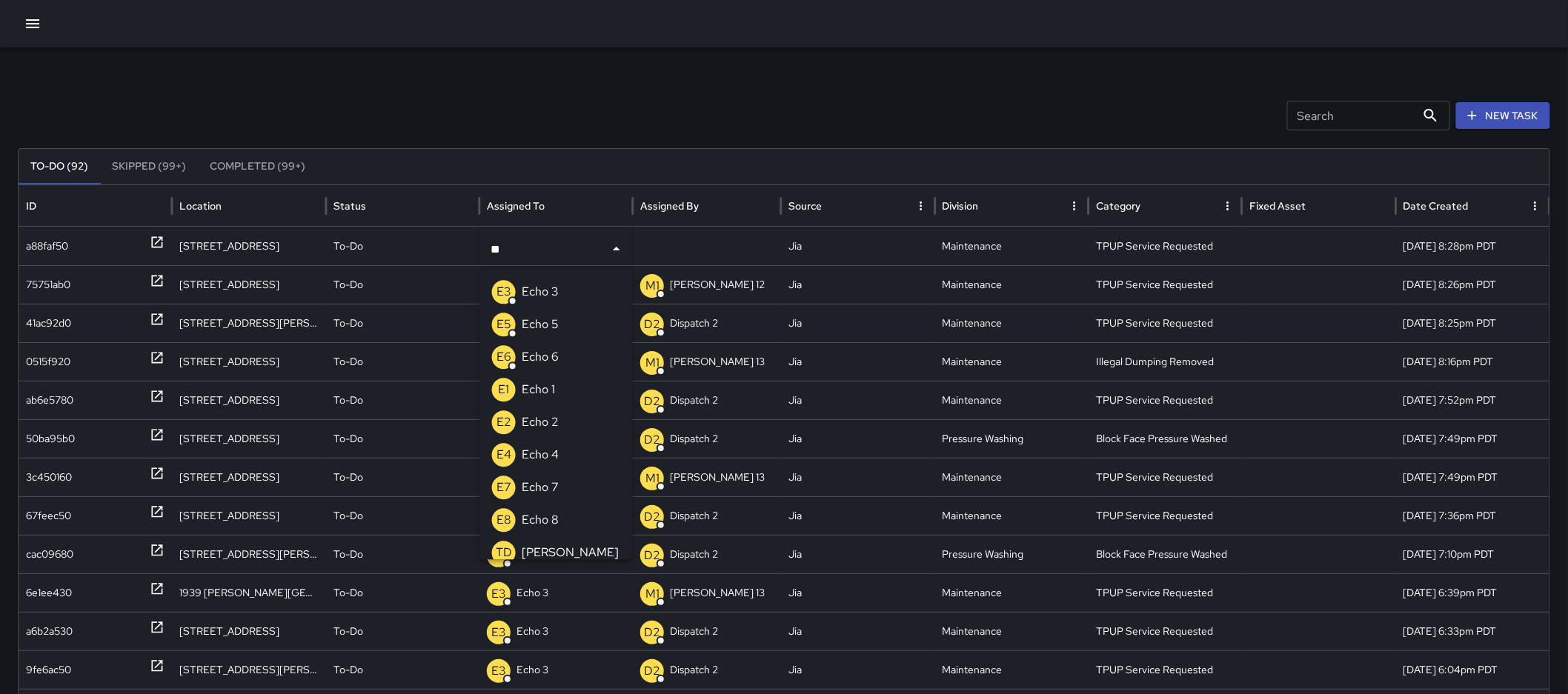
click at [587, 291] on li "E3 Echo 3" at bounding box center [555, 292] width 152 height 33
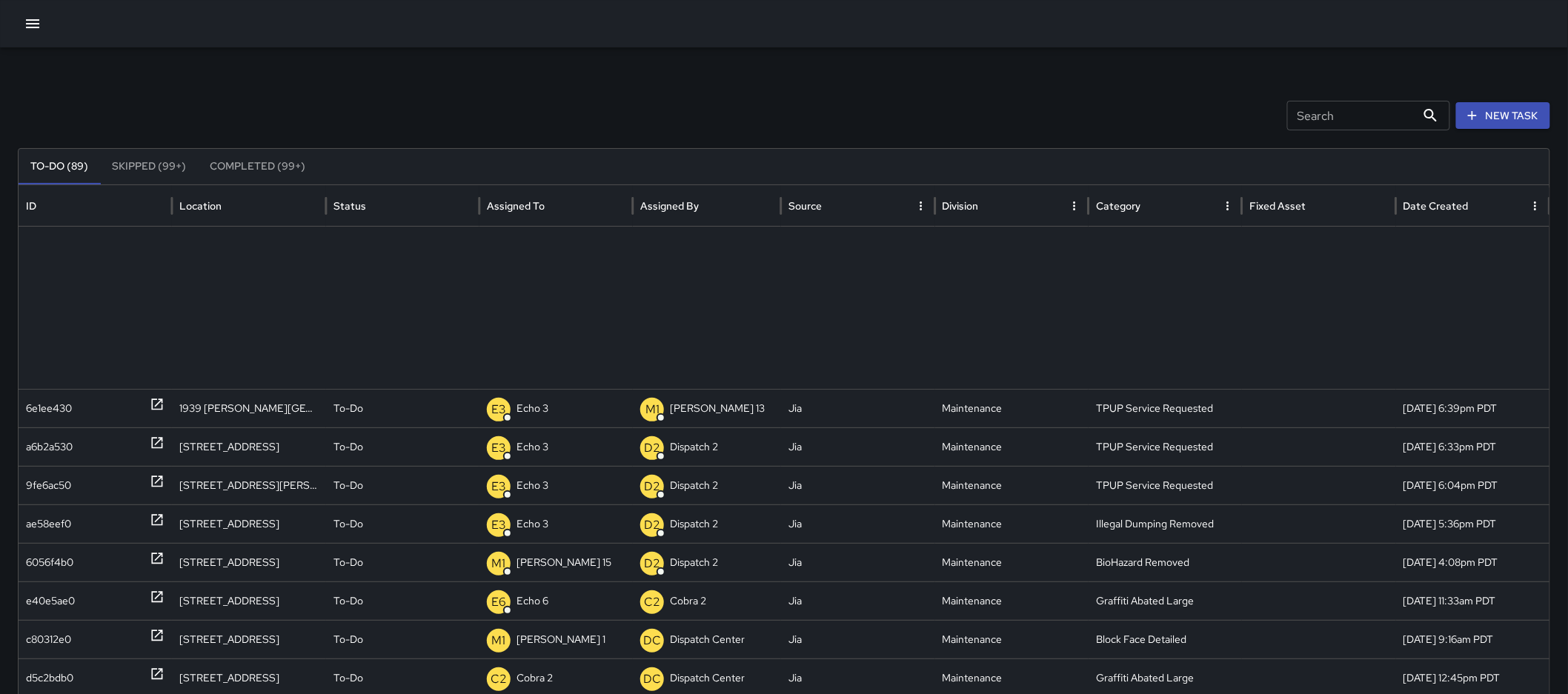
scroll to position [308, 0]
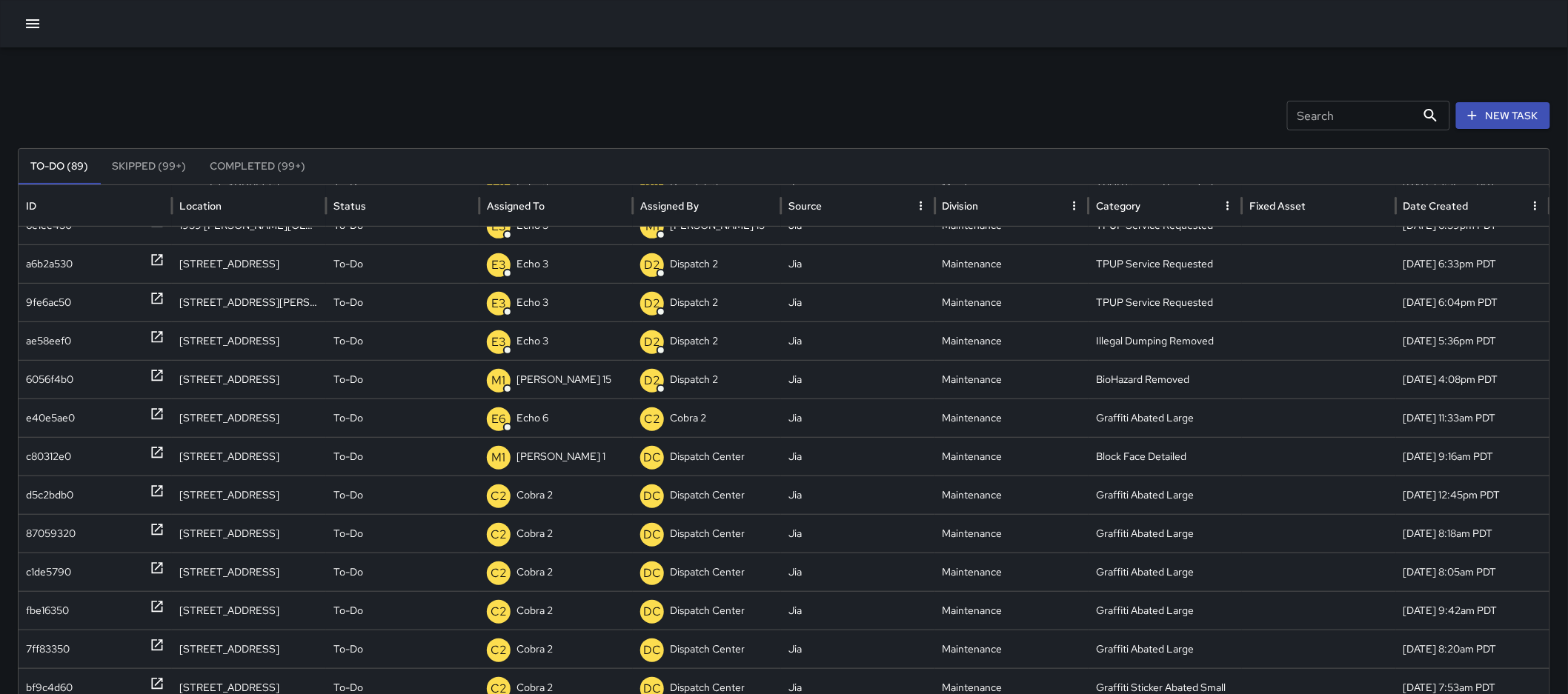
click at [235, 167] on button "Completed (99+)" at bounding box center [257, 167] width 119 height 36
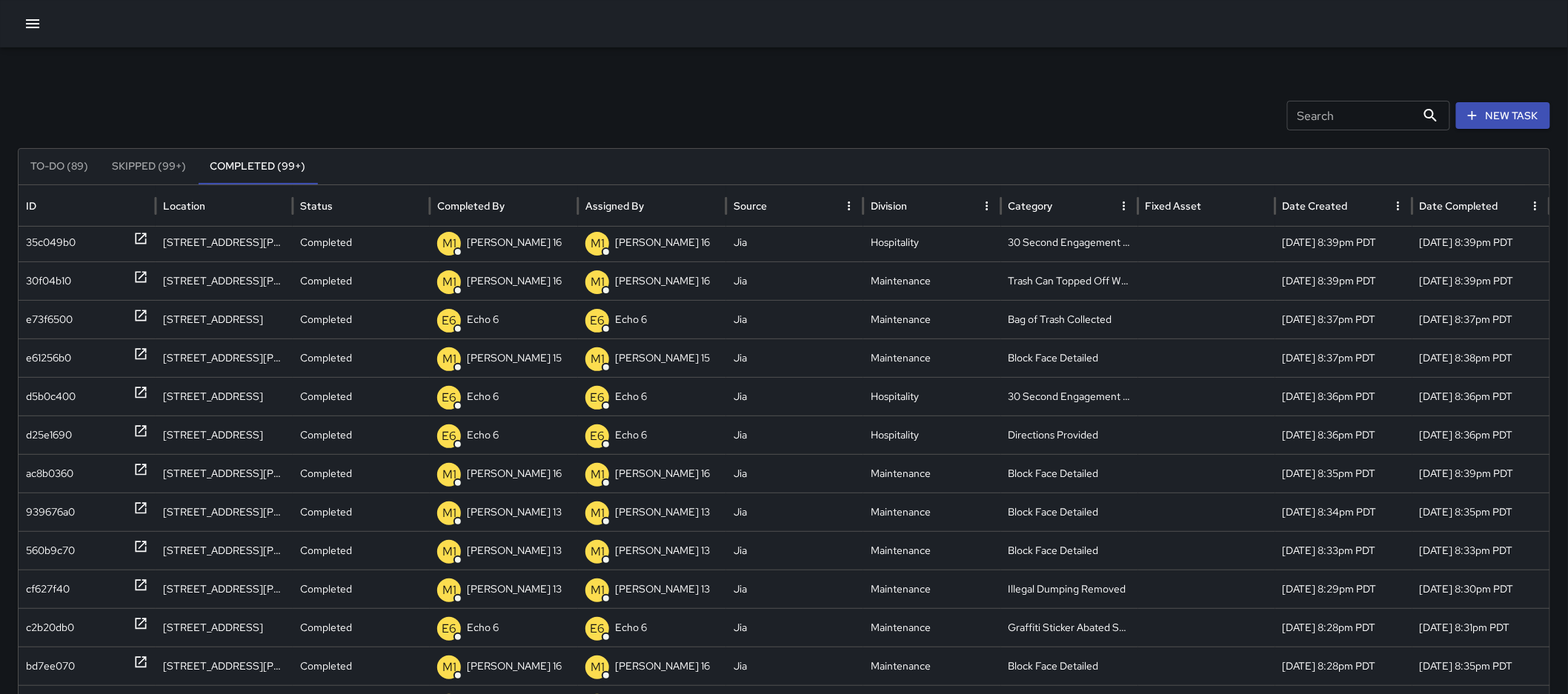
scroll to position [0, 0]
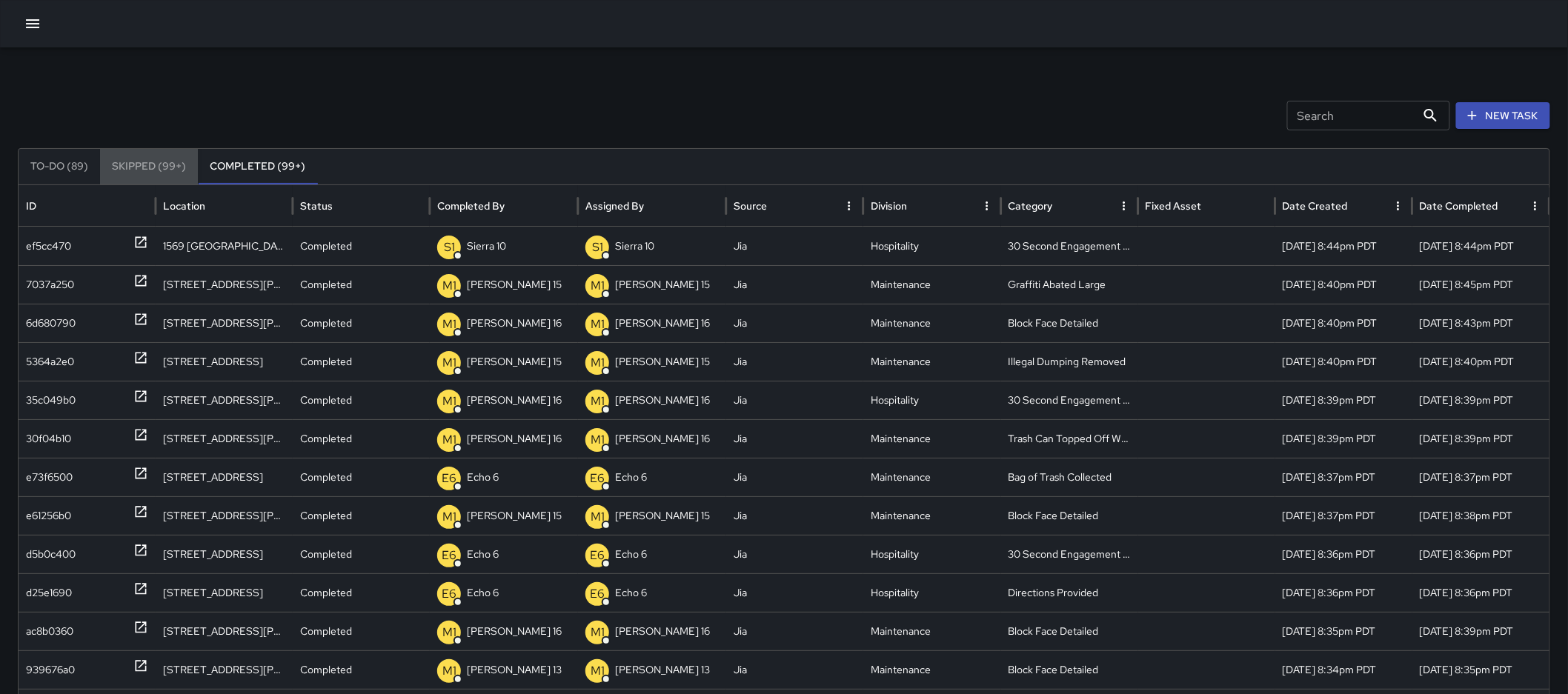
click at [137, 171] on button "Skipped (99+)" at bounding box center [148, 167] width 97 height 36
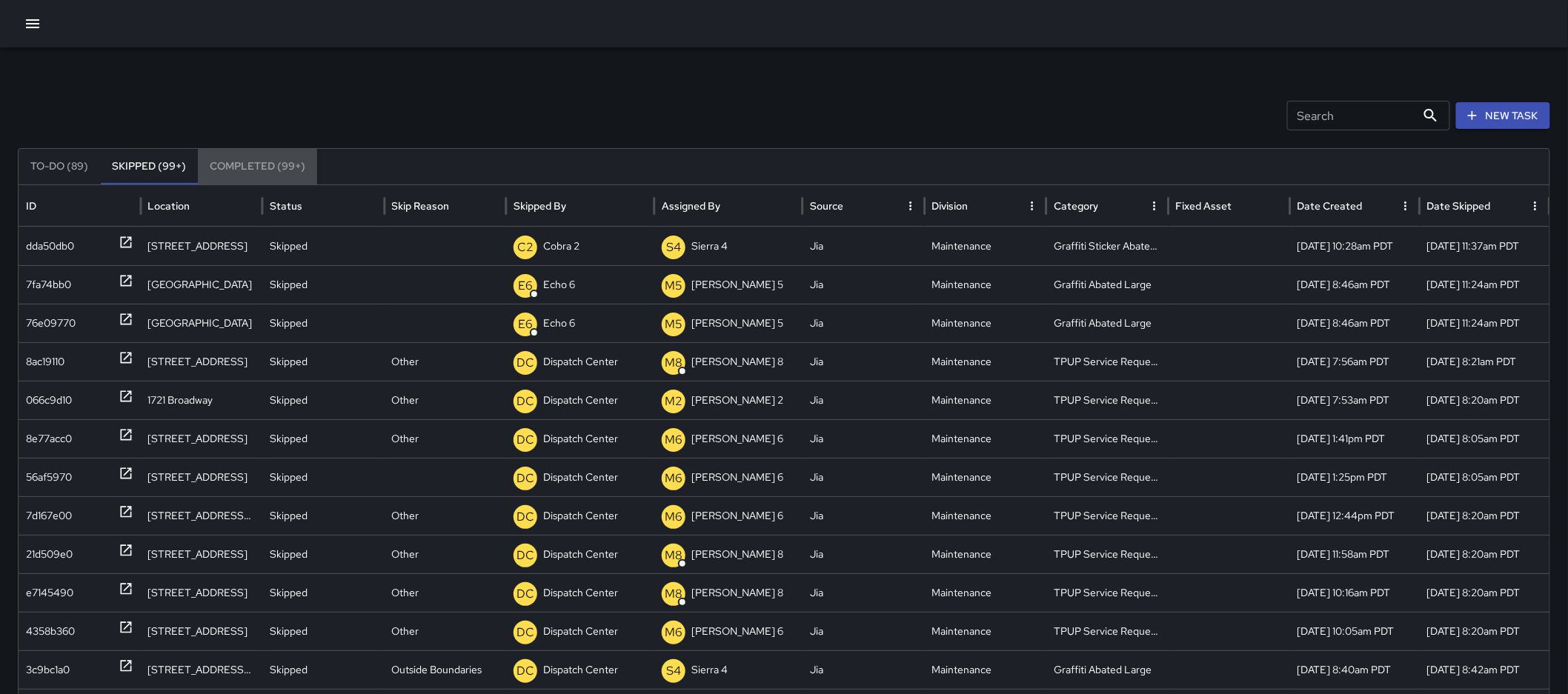
click at [227, 159] on button "Completed (99+)" at bounding box center [257, 167] width 119 height 36
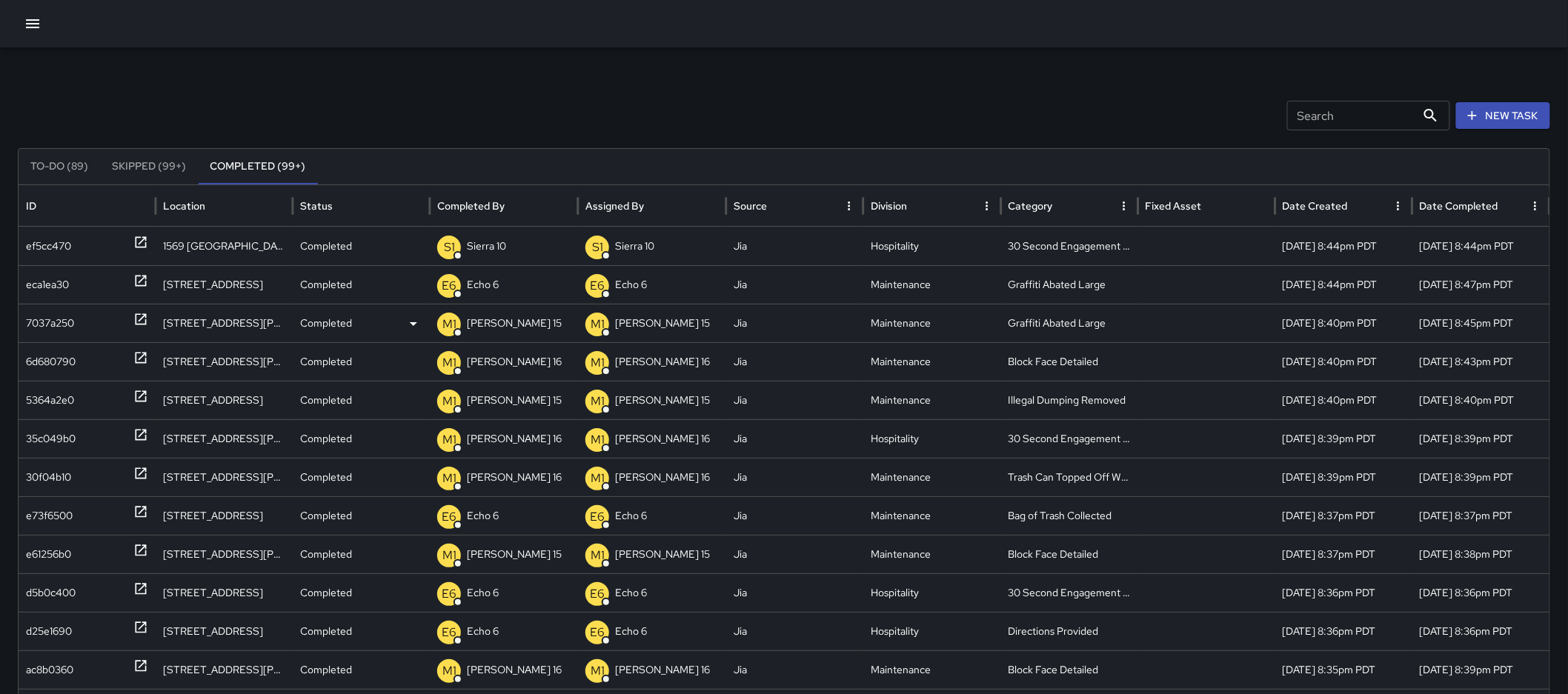
click at [137, 314] on icon at bounding box center [141, 320] width 11 height 11
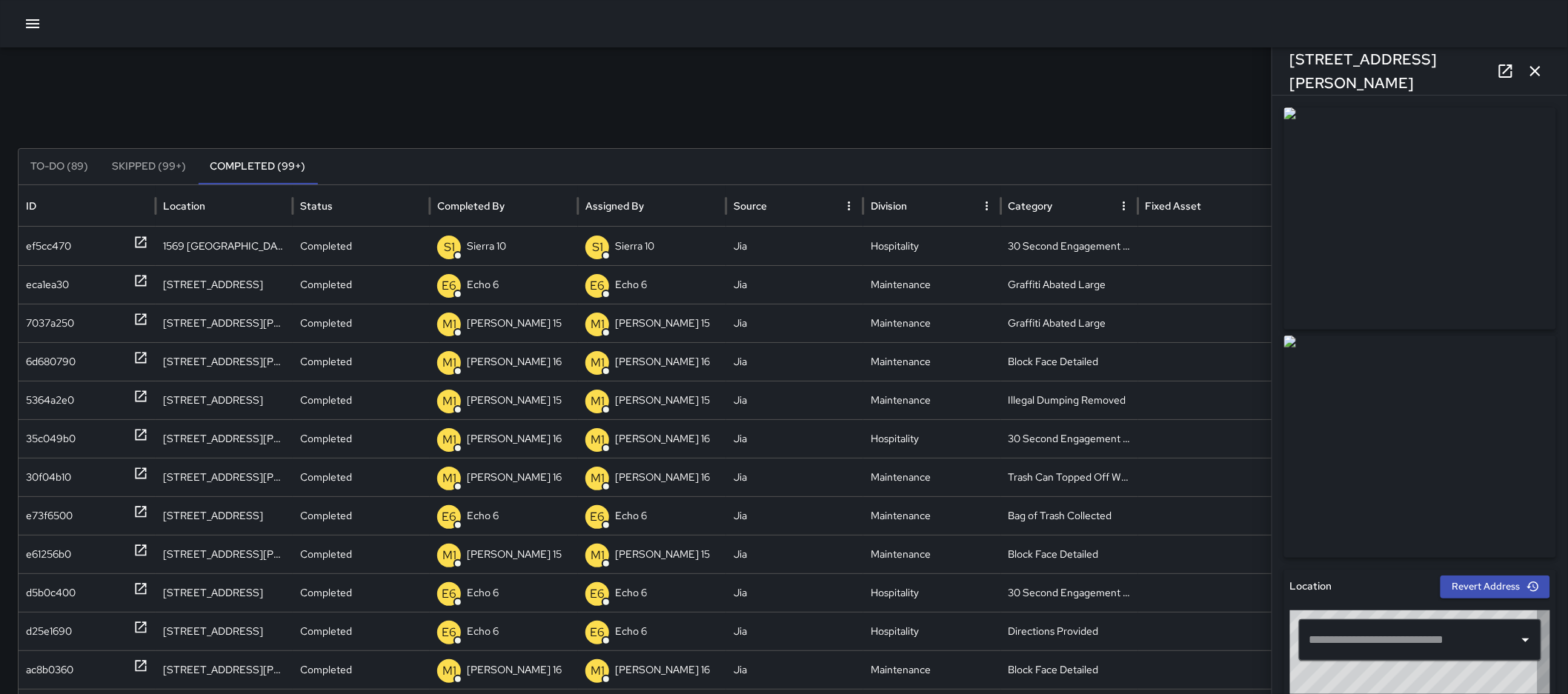
type input "**********"
click at [1543, 71] on icon "button" at bounding box center [1535, 71] width 18 height 18
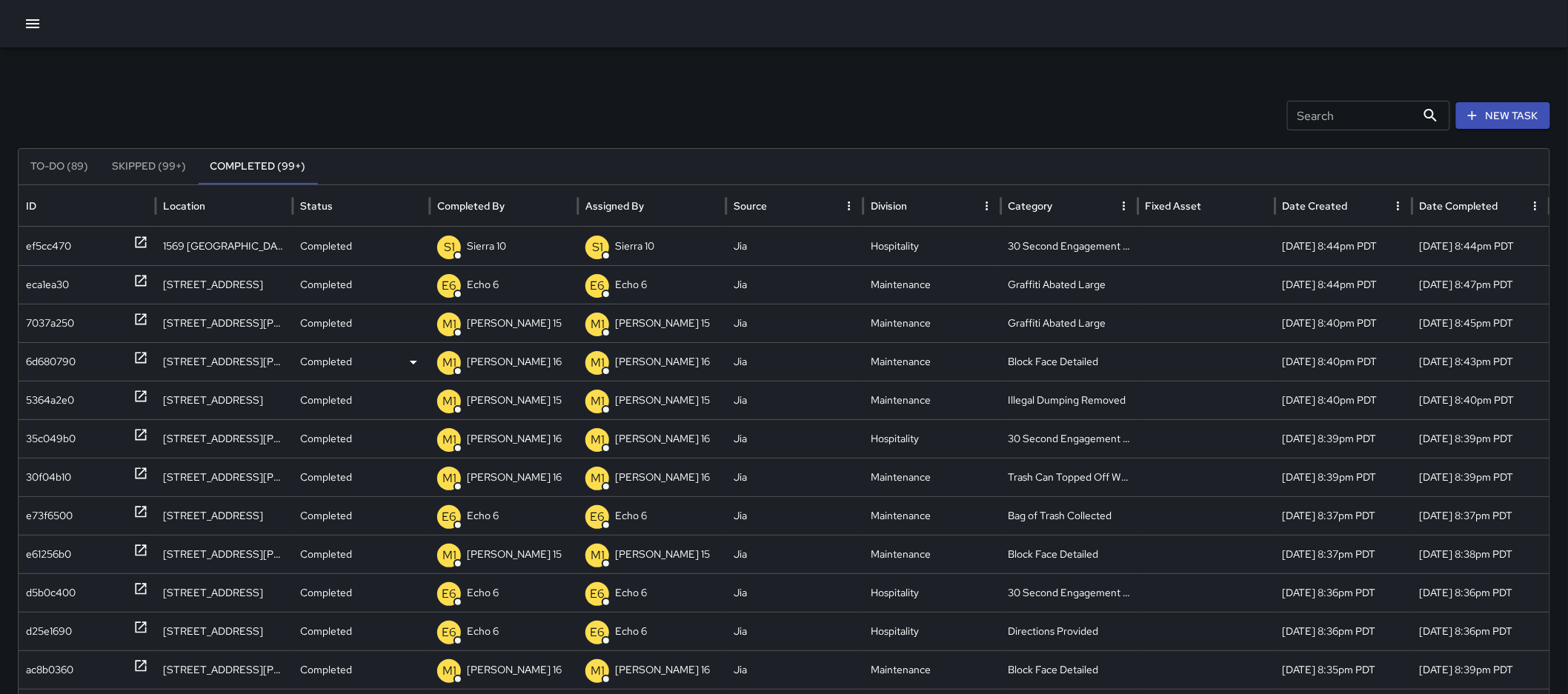
click at [127, 379] on div "6d680790" at bounding box center [87, 362] width 122 height 38
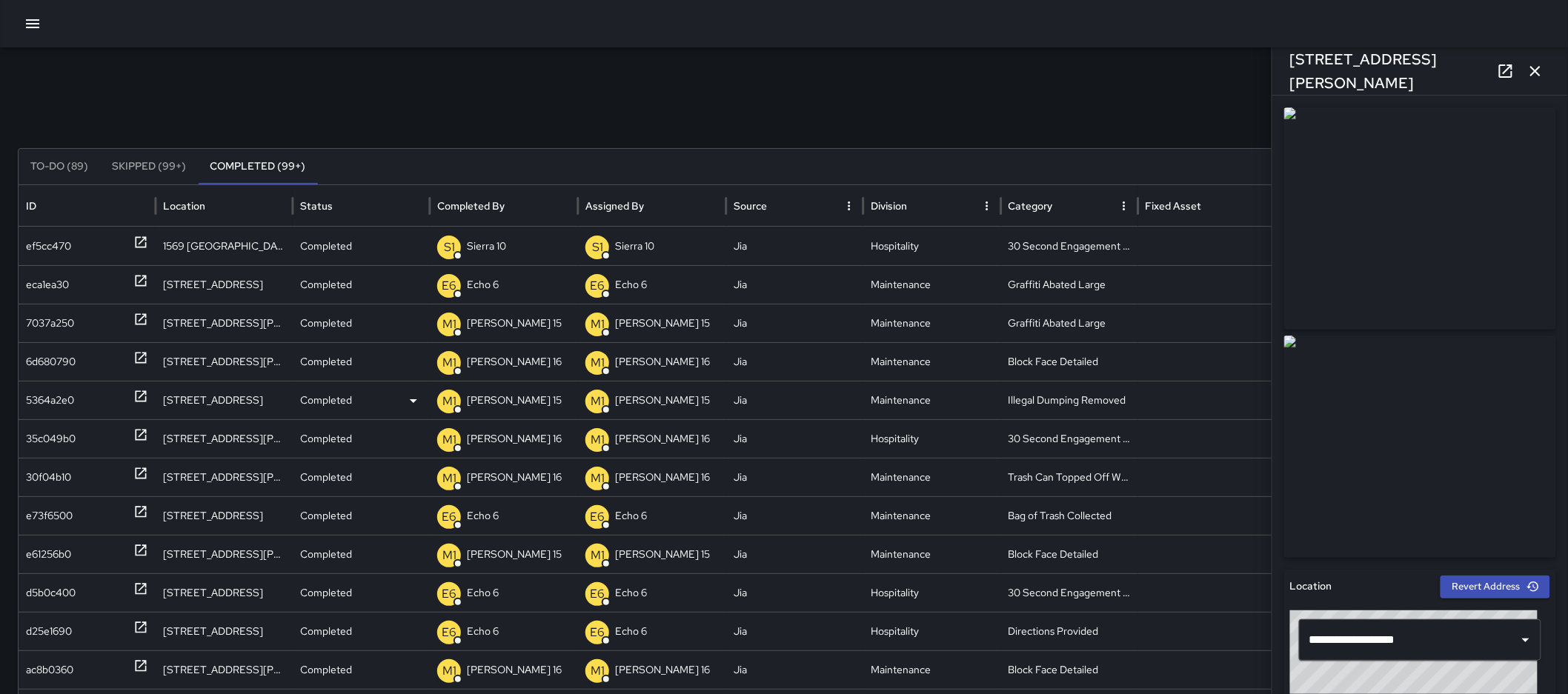
click at [137, 395] on icon at bounding box center [140, 396] width 15 height 15
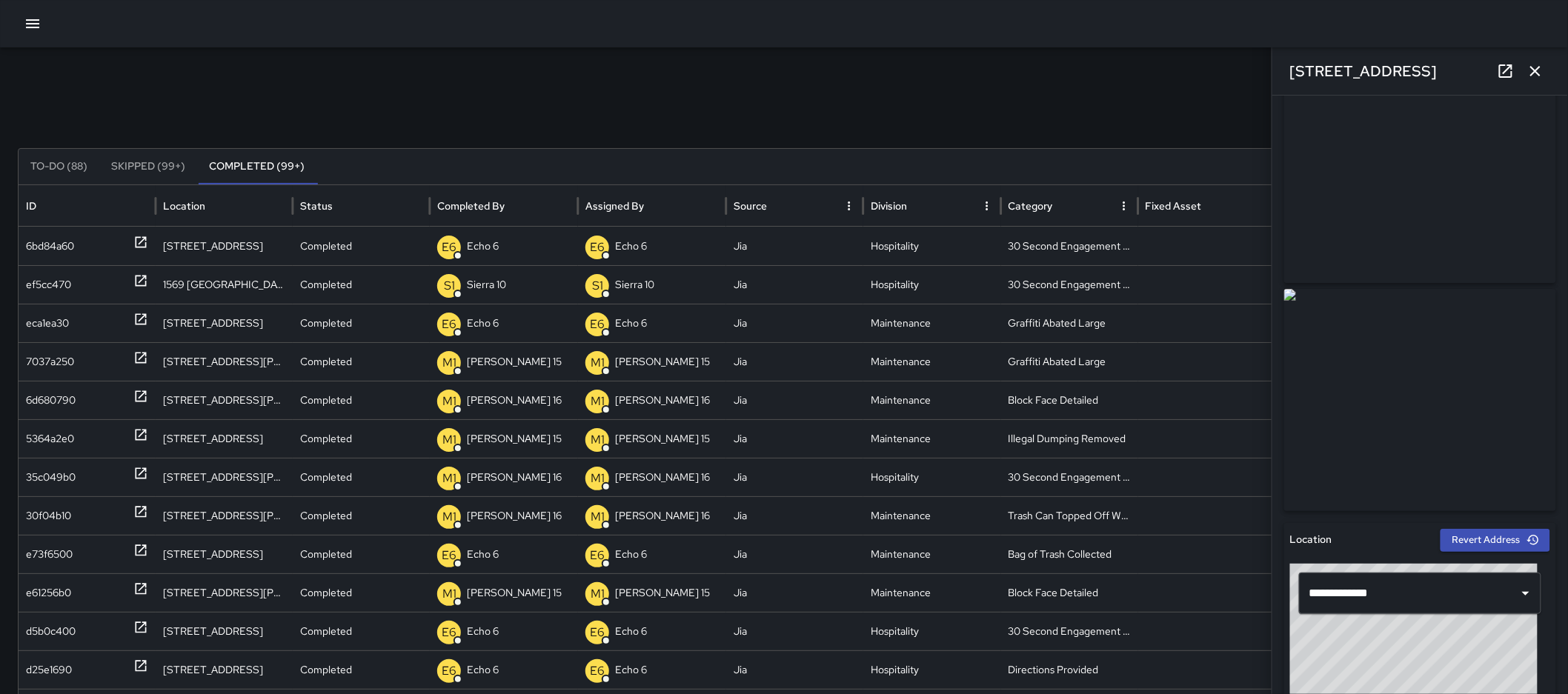
scroll to position [36, 0]
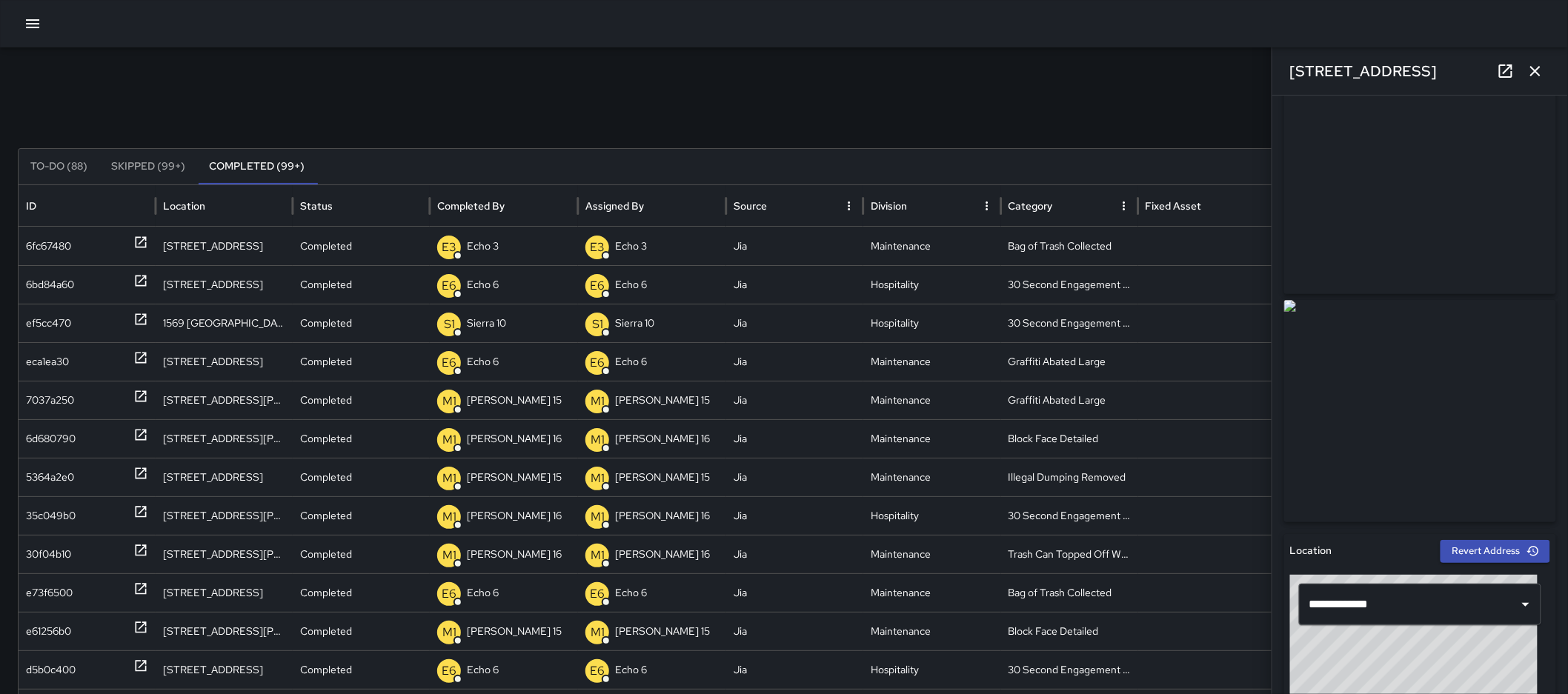
click at [1536, 75] on icon "button" at bounding box center [1535, 71] width 18 height 18
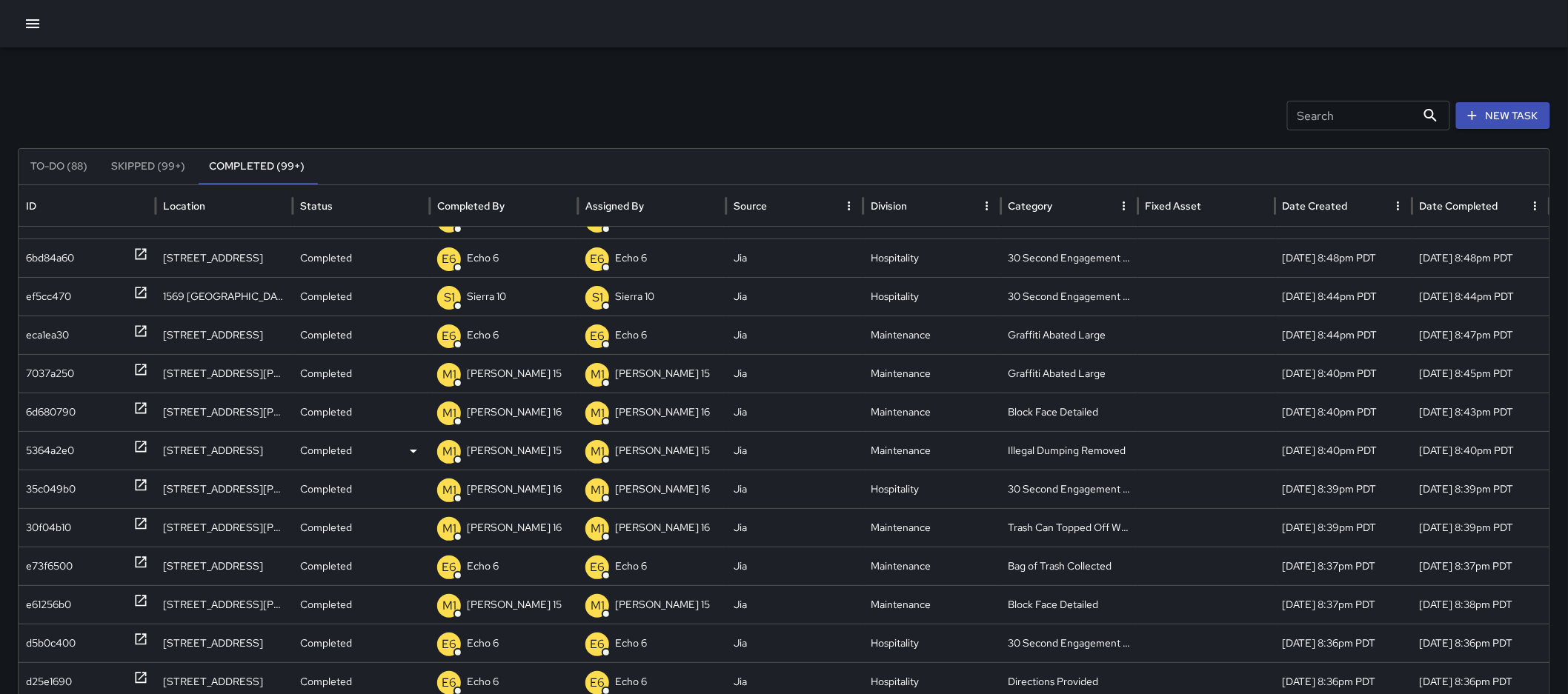
scroll to position [0, 0]
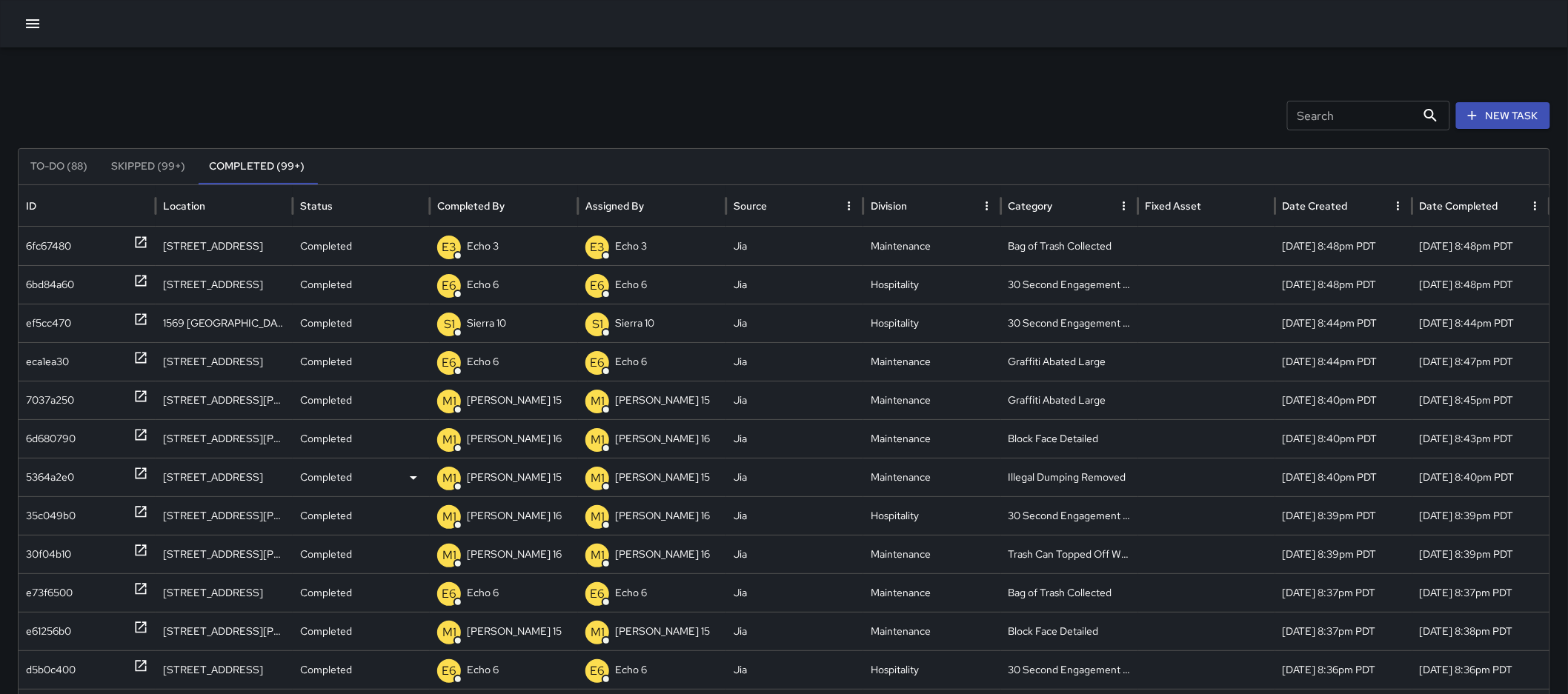
click at [137, 472] on icon at bounding box center [140, 474] width 15 height 15
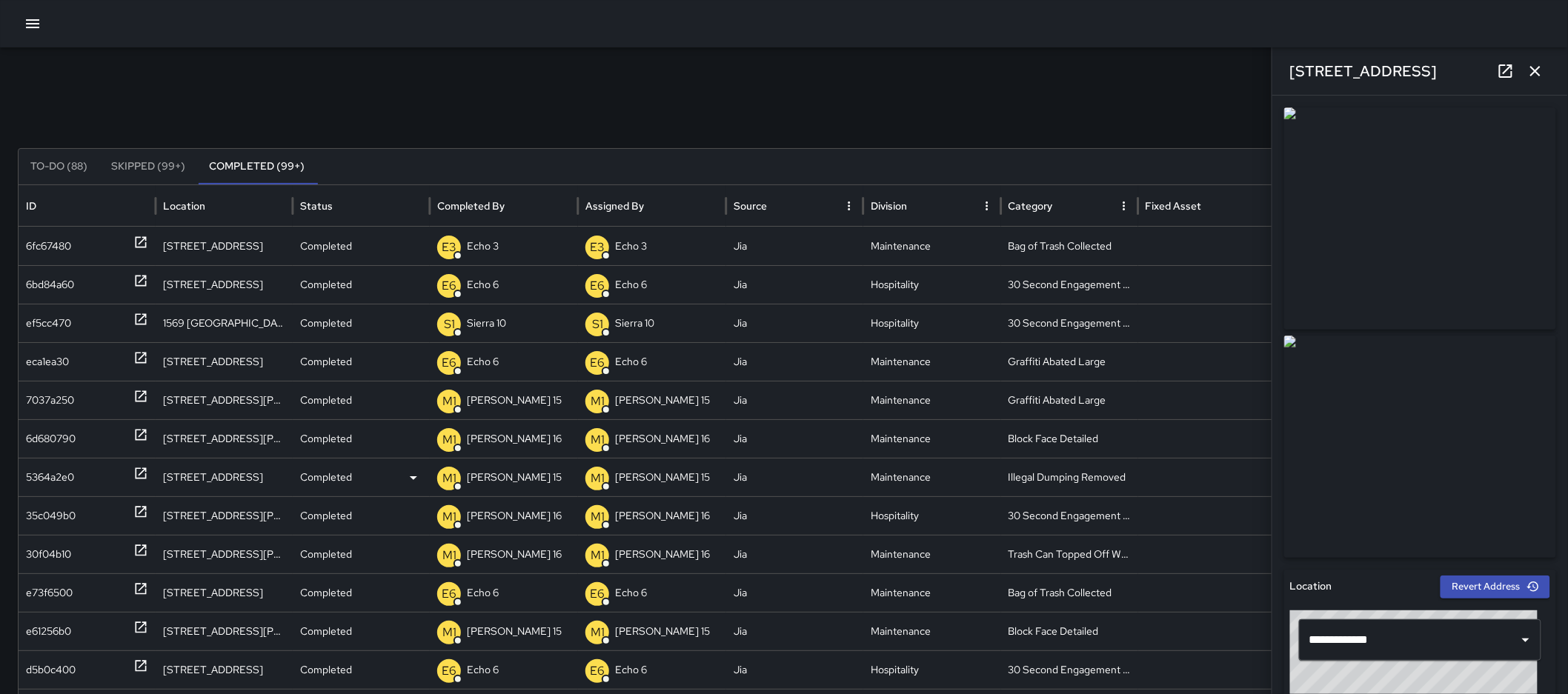
click at [331, 477] on p "Completed" at bounding box center [326, 478] width 52 height 38
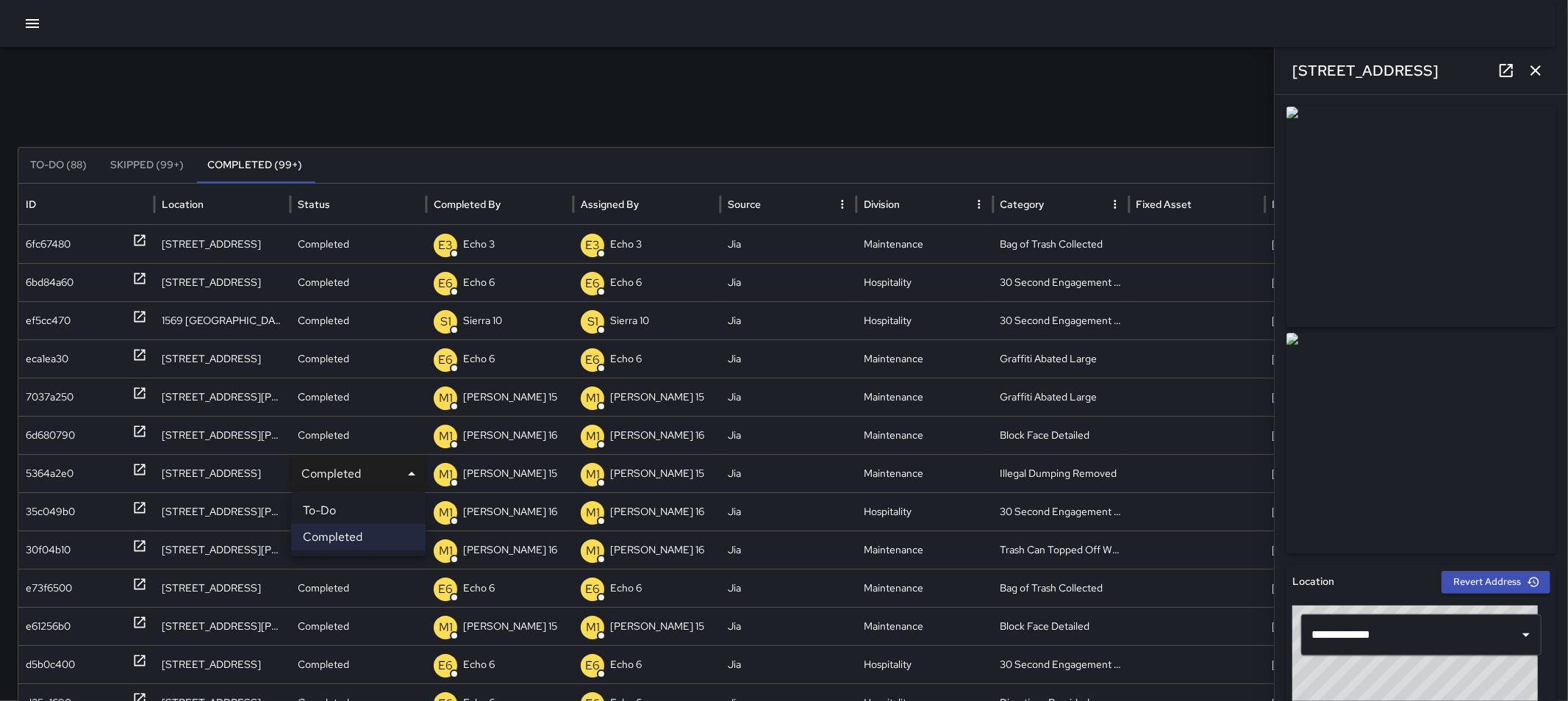
click at [339, 513] on li "To-Do" at bounding box center [358, 510] width 135 height 26
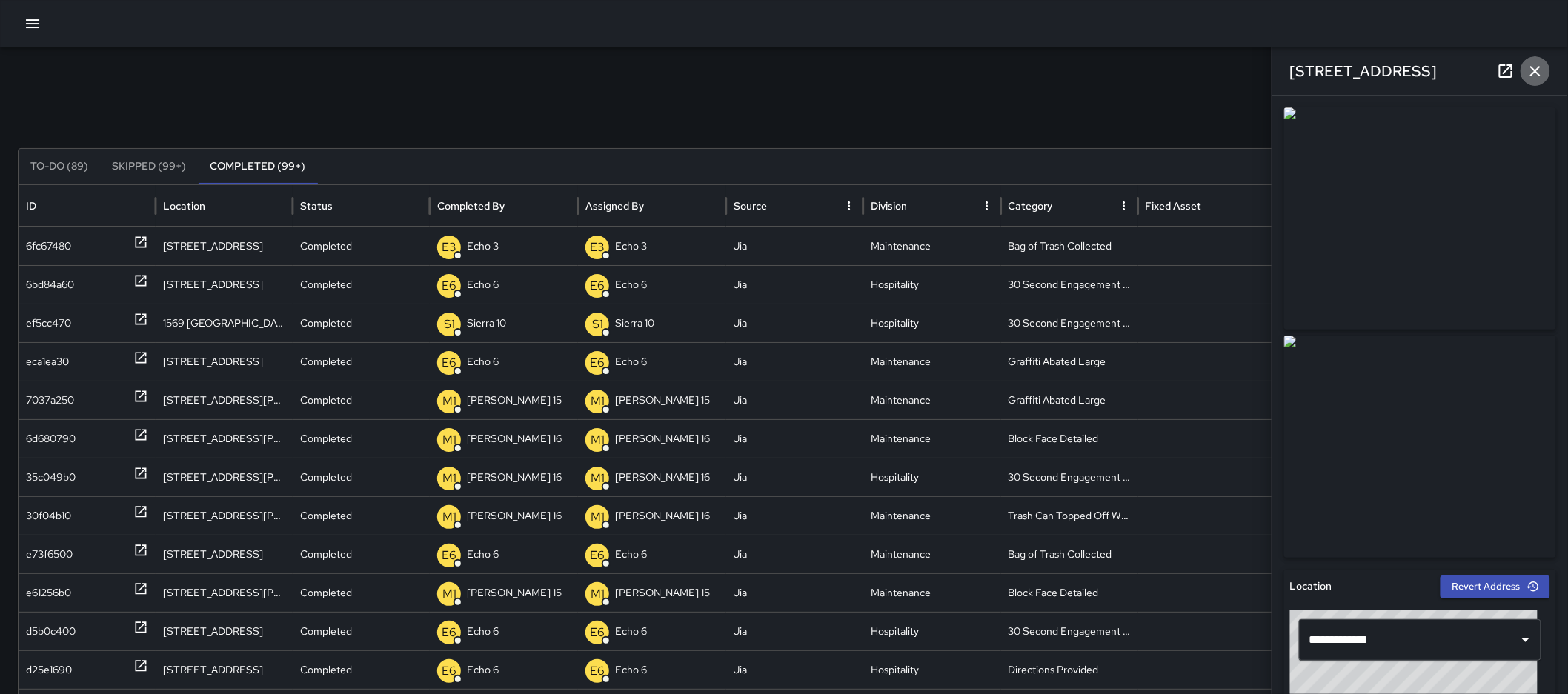
click at [1538, 68] on icon "button" at bounding box center [1534, 70] width 10 height 10
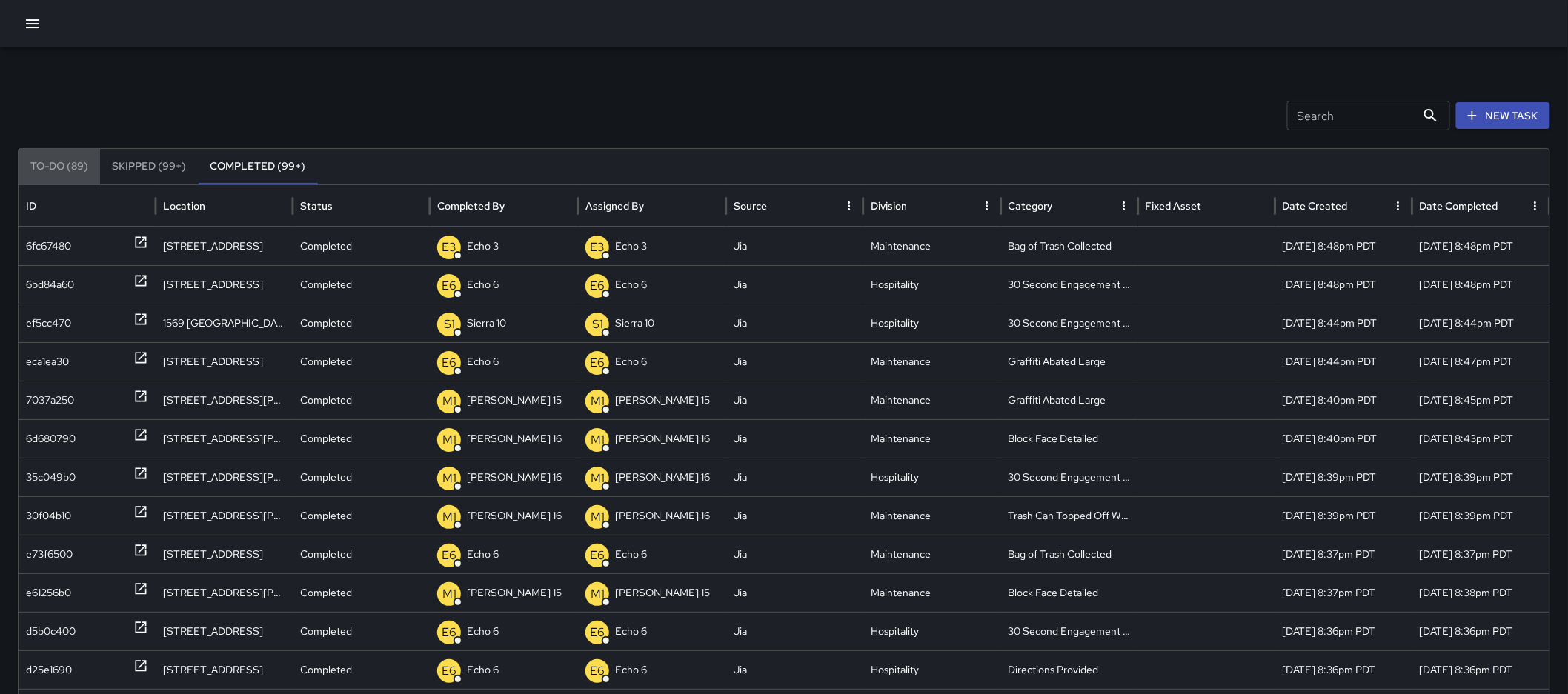
click at [37, 166] on button "To-Do (89)" at bounding box center [59, 167] width 82 height 36
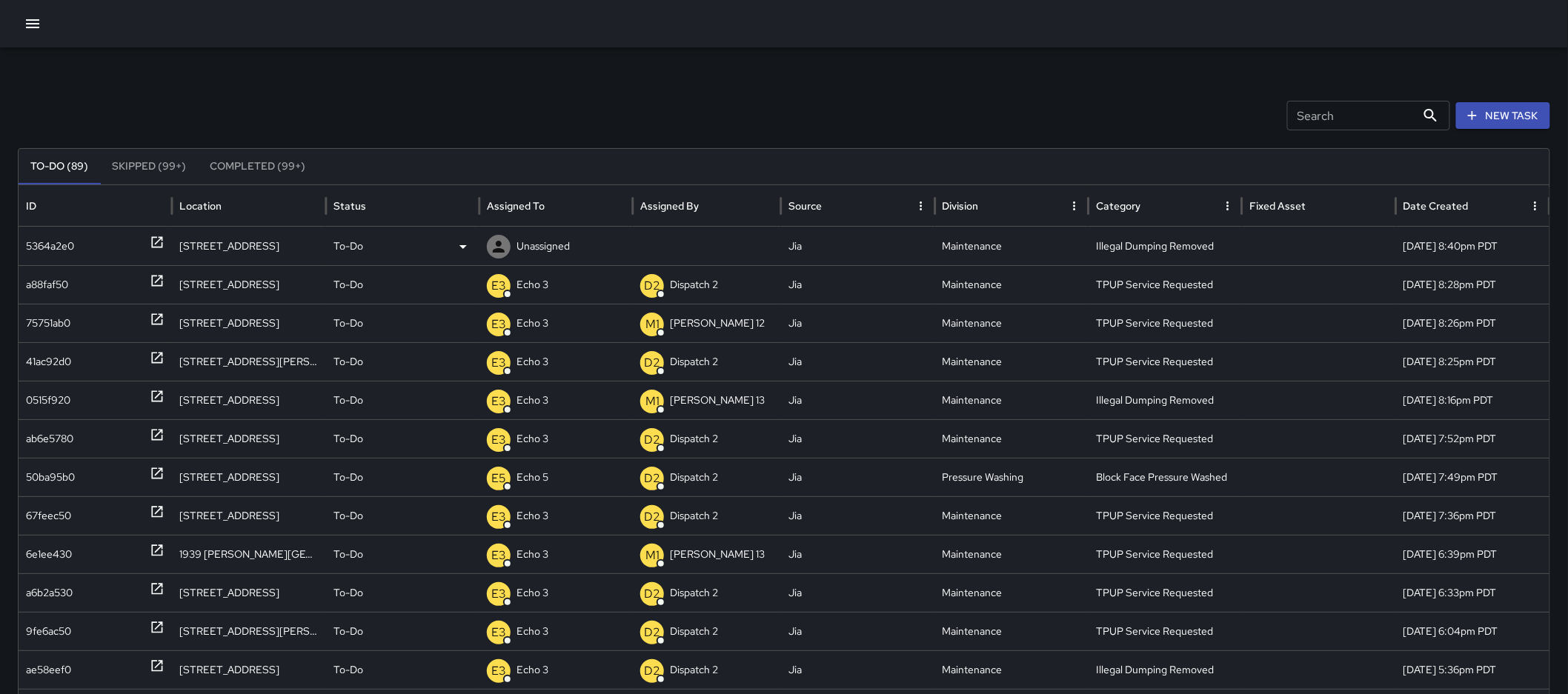
click at [510, 240] on div at bounding box center [499, 247] width 24 height 24
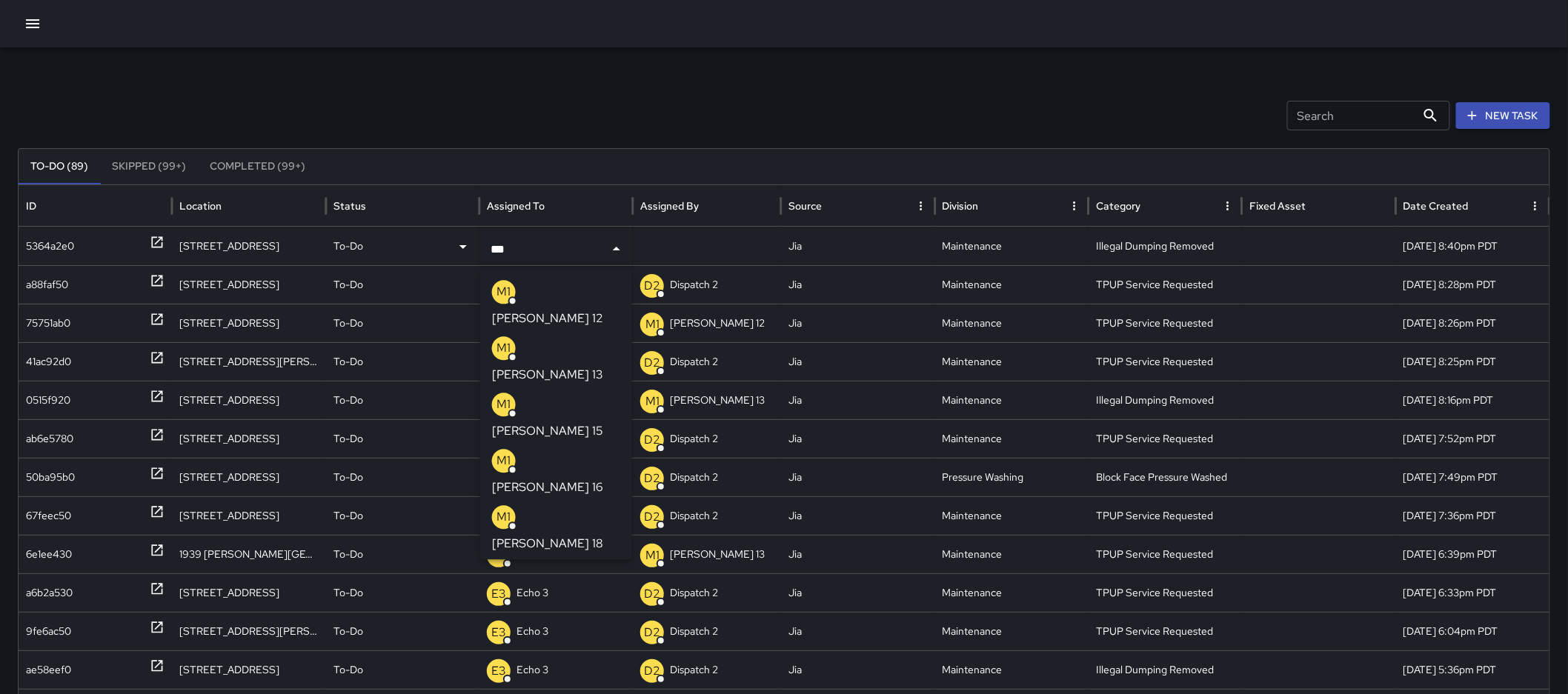
type input "****"
click at [548, 423] on p "[PERSON_NAME] 15" at bounding box center [547, 432] width 111 height 18
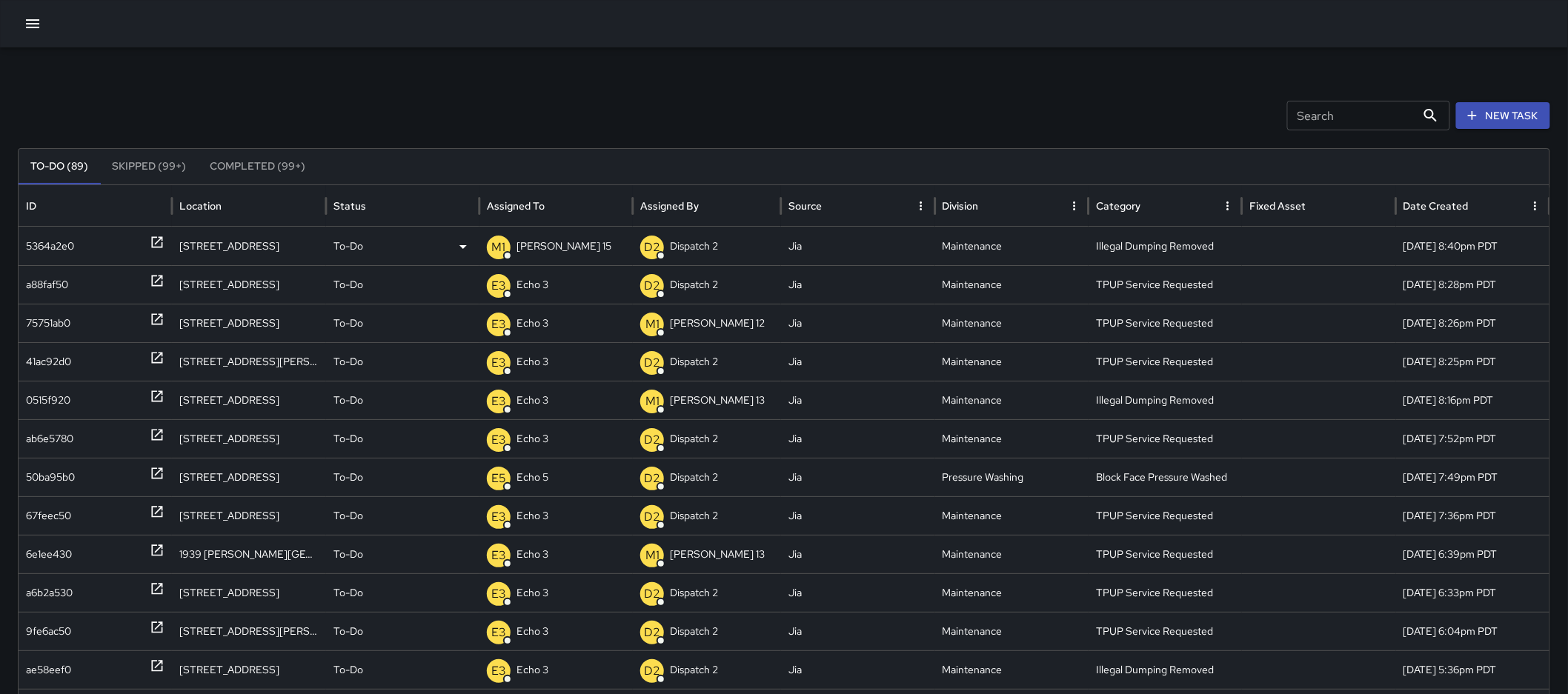
click at [163, 245] on icon at bounding box center [157, 242] width 15 height 15
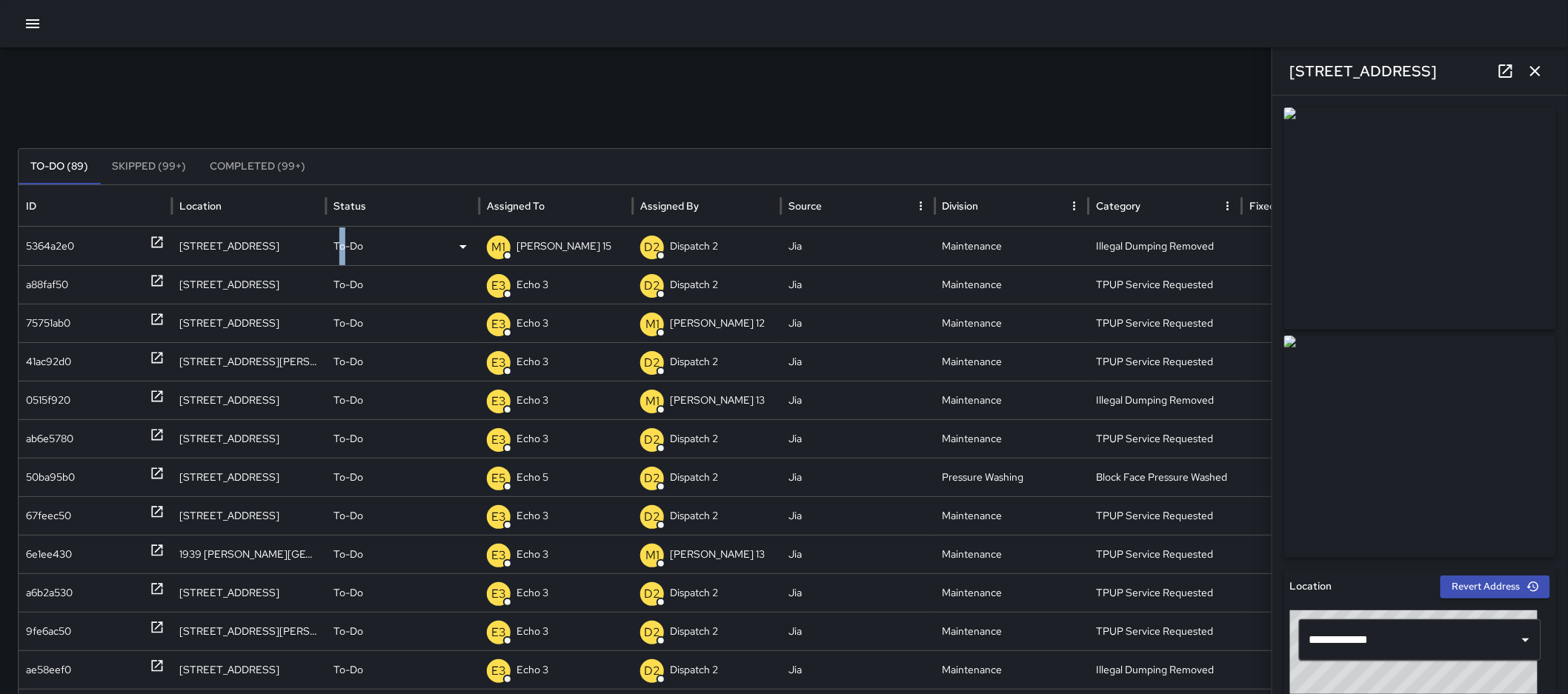
click at [342, 246] on p "To-Do" at bounding box center [348, 247] width 30 height 38
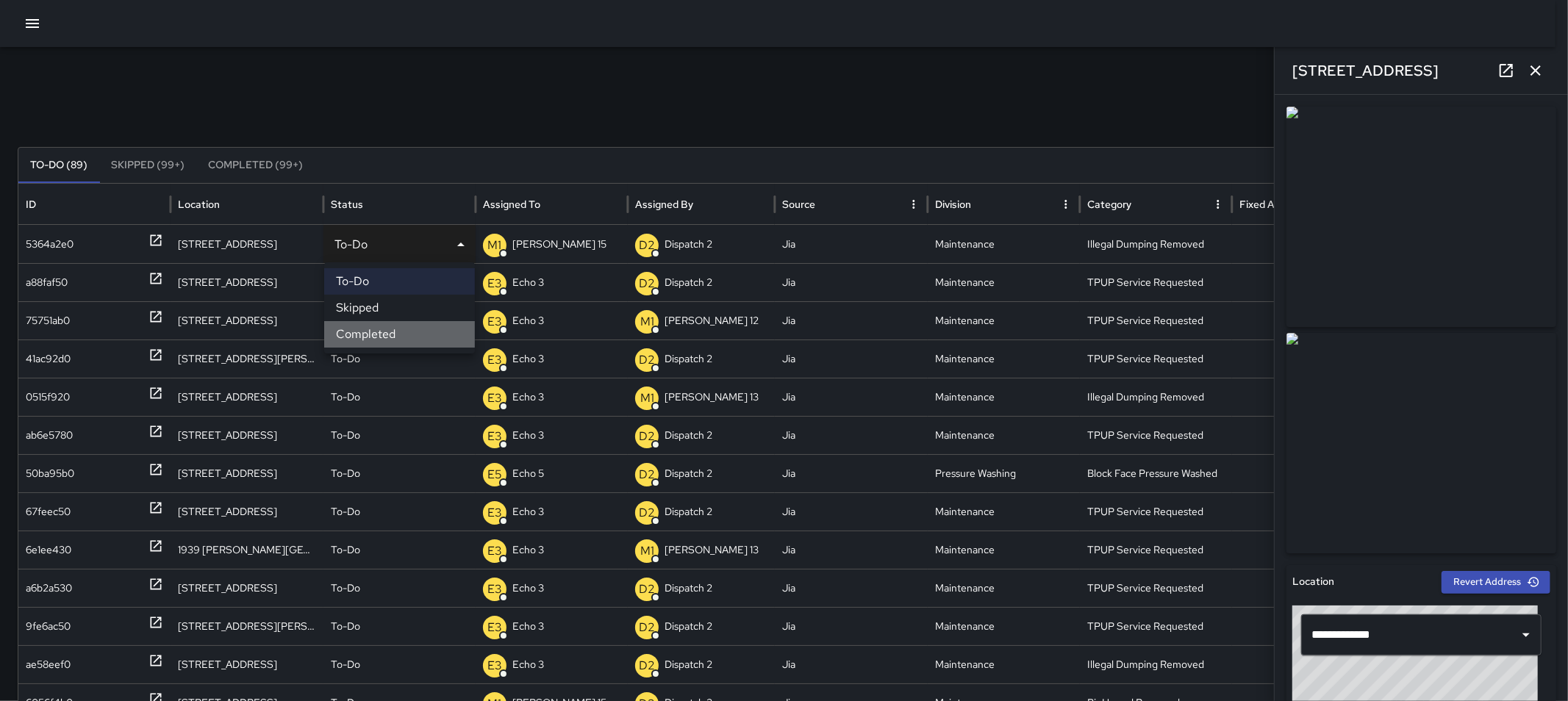
click at [396, 336] on li "Completed" at bounding box center [399, 334] width 151 height 26
